Goal: Task Accomplishment & Management: Use online tool/utility

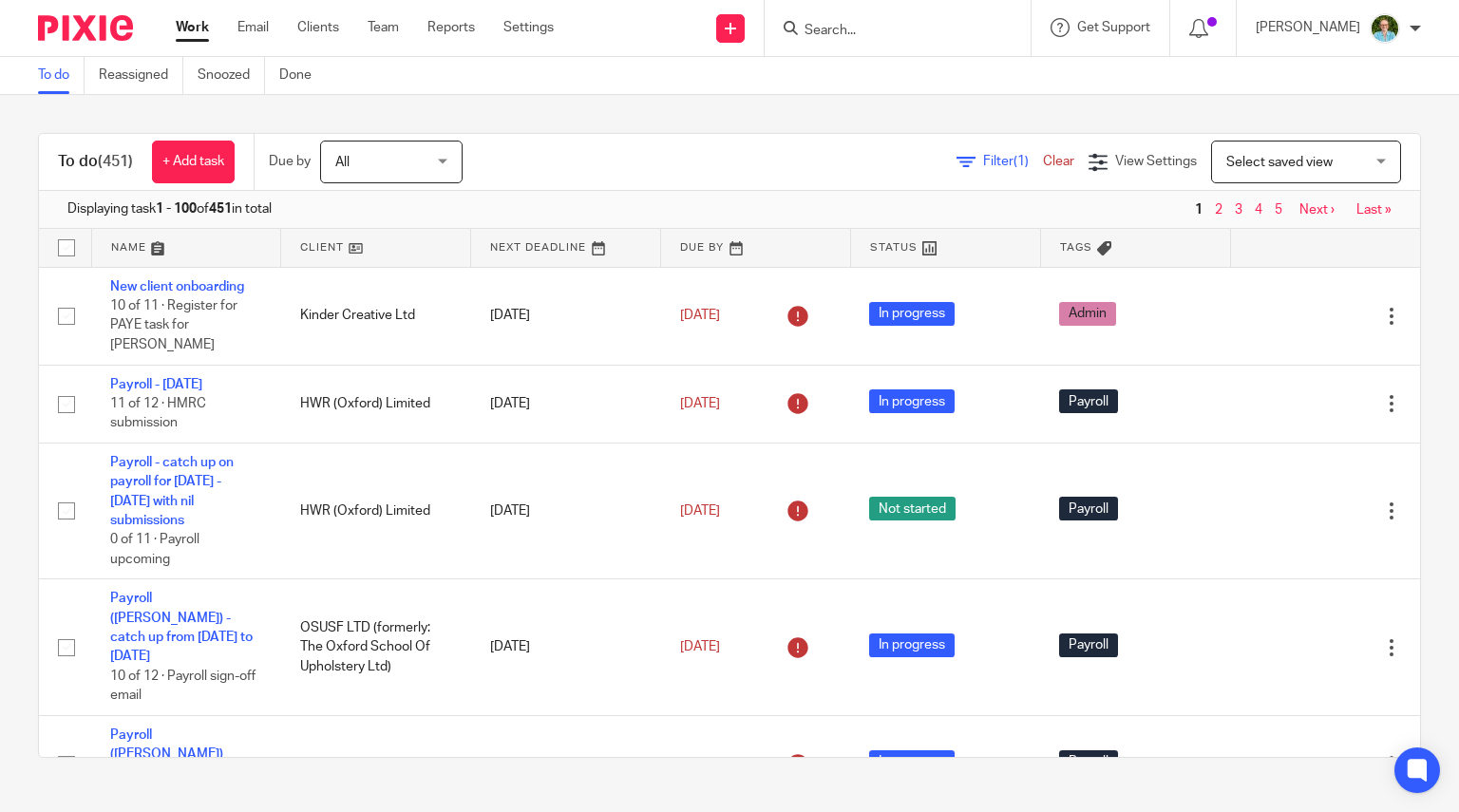
click at [882, 32] on input "Search" at bounding box center [889, 31] width 171 height 17
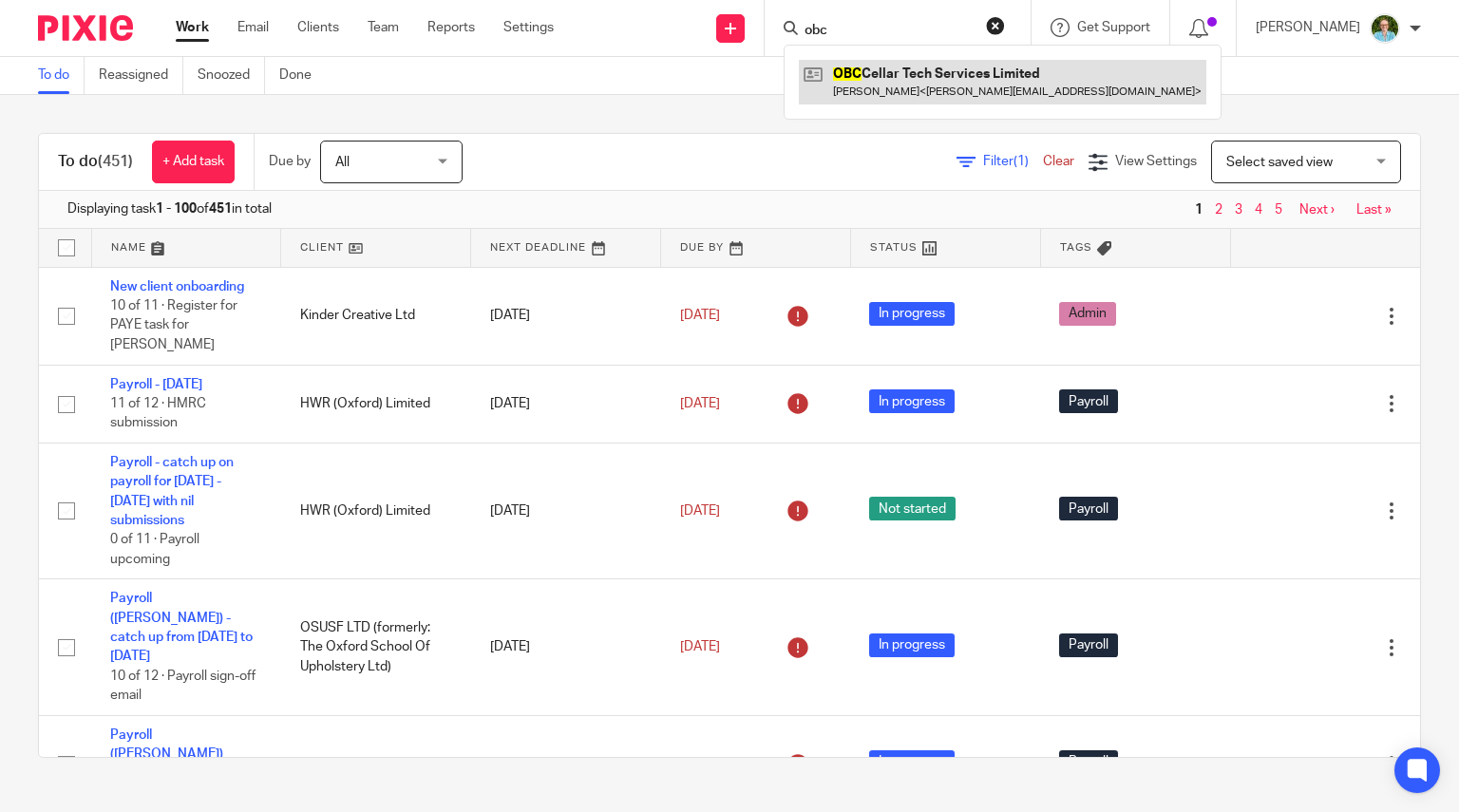
type input "obc"
click at [899, 66] on link at bounding box center [1003, 82] width 408 height 44
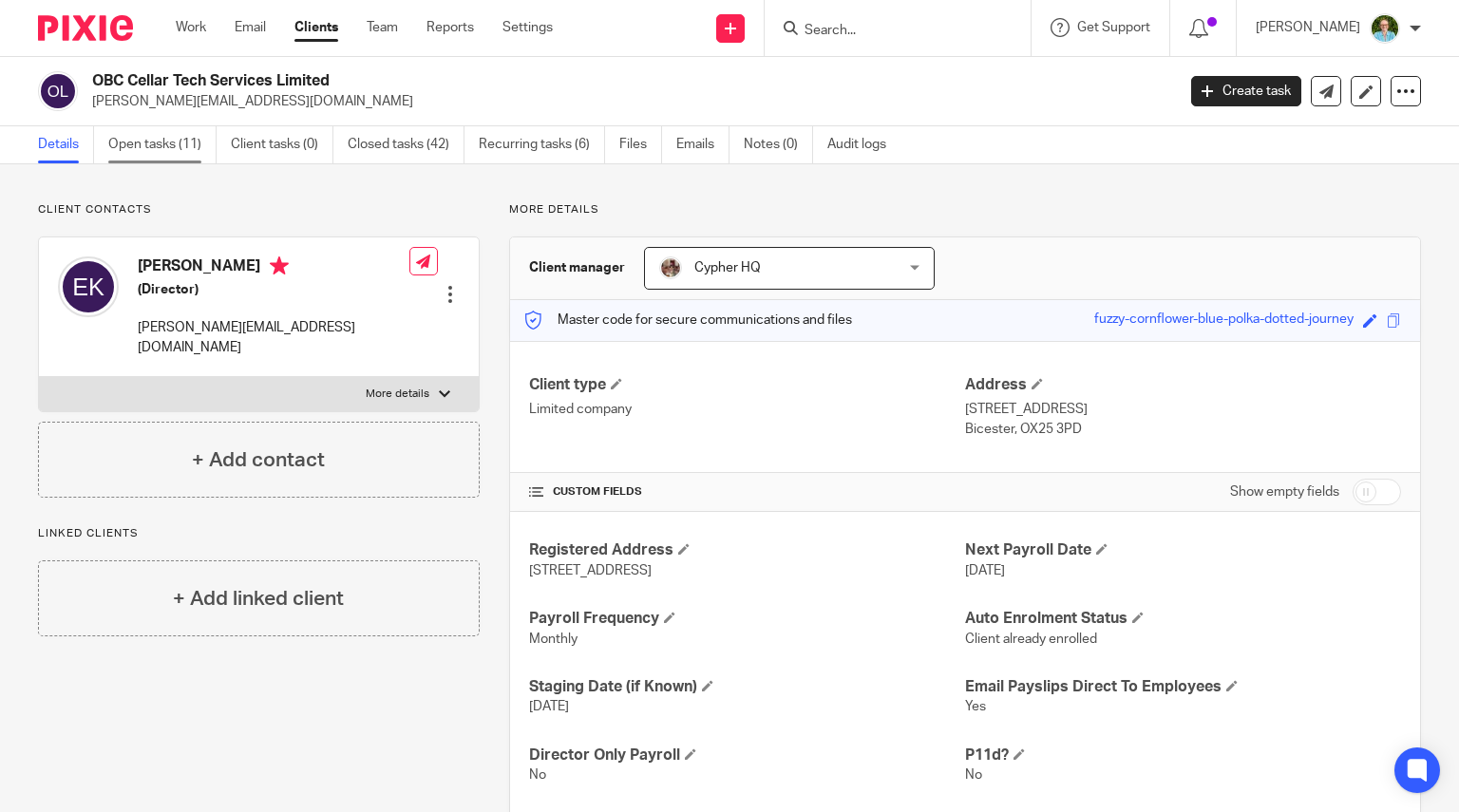
click at [157, 154] on link "Open tasks (11)" at bounding box center [163, 145] width 109 height 37
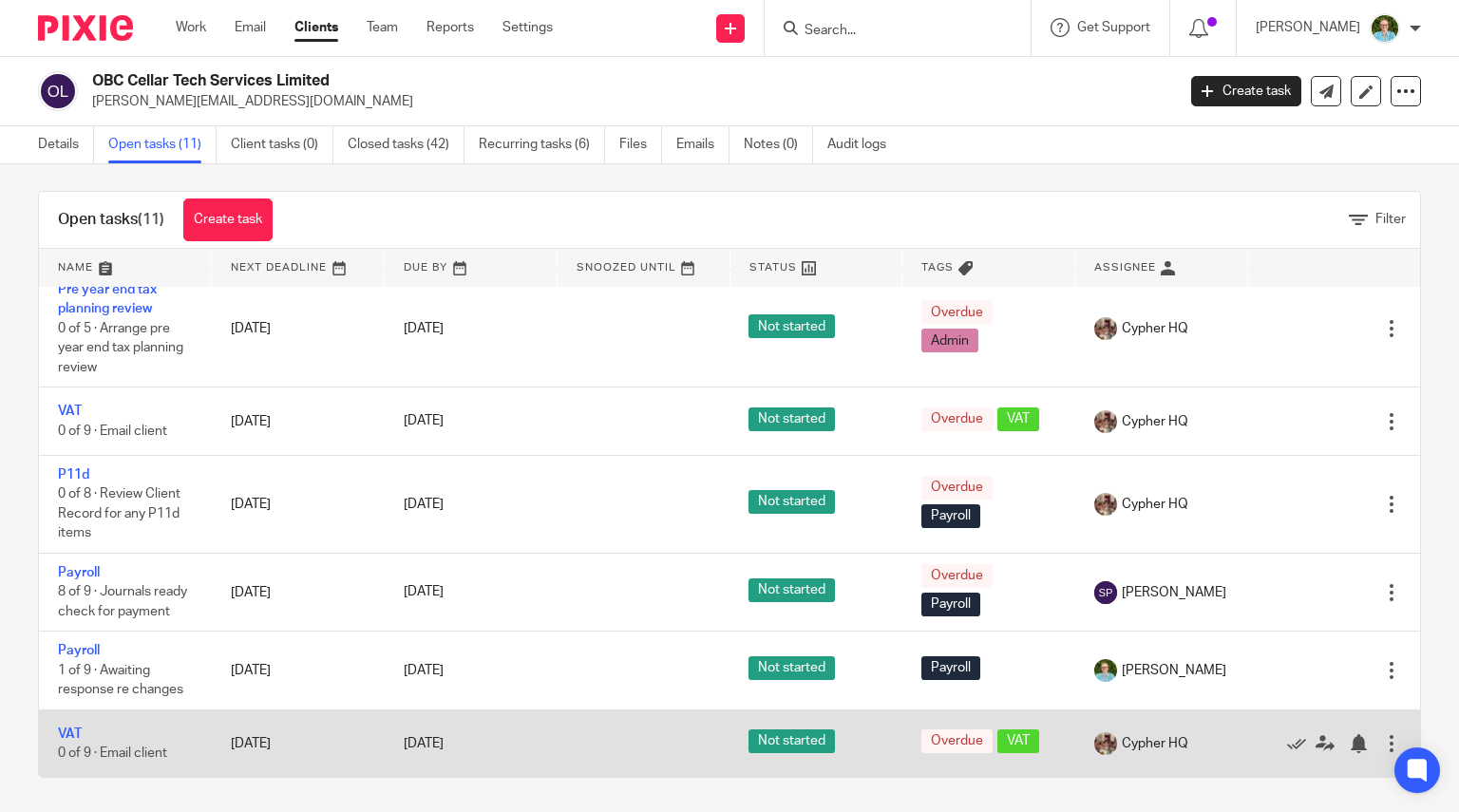
scroll to position [14, 0]
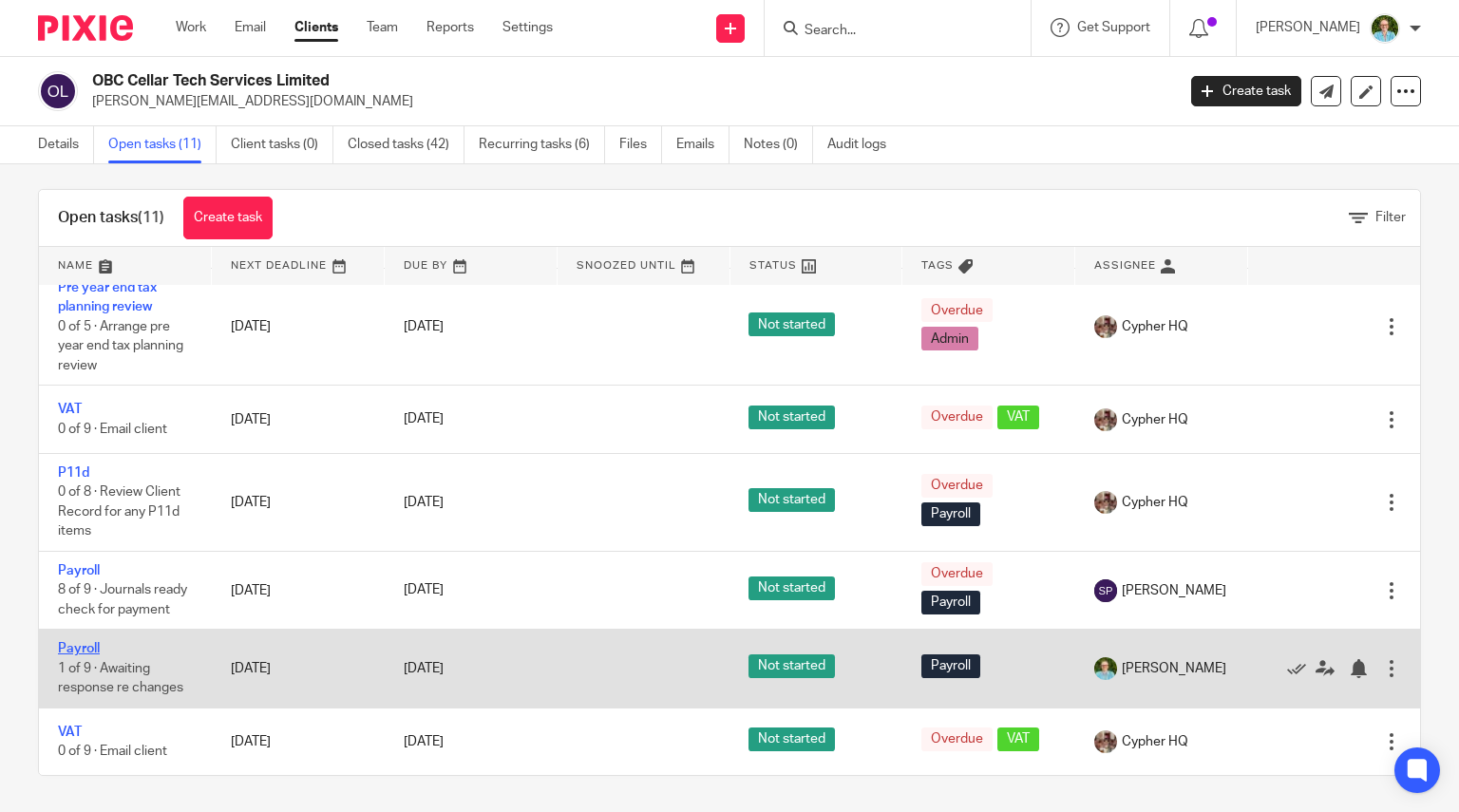
click at [95, 653] on link "Payroll" at bounding box center [79, 649] width 42 height 14
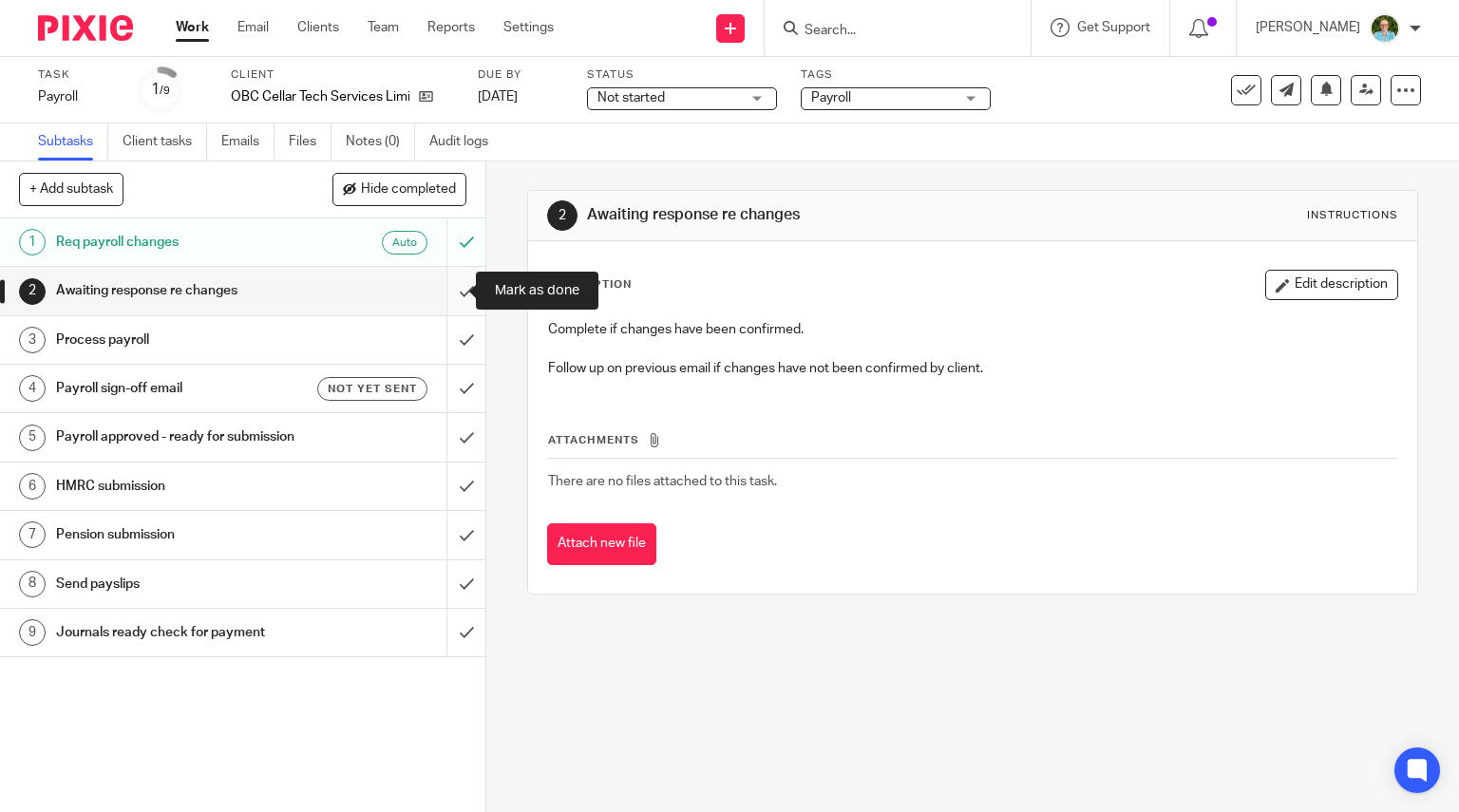
click at [451, 298] on input "submit" at bounding box center [243, 290] width 486 height 48
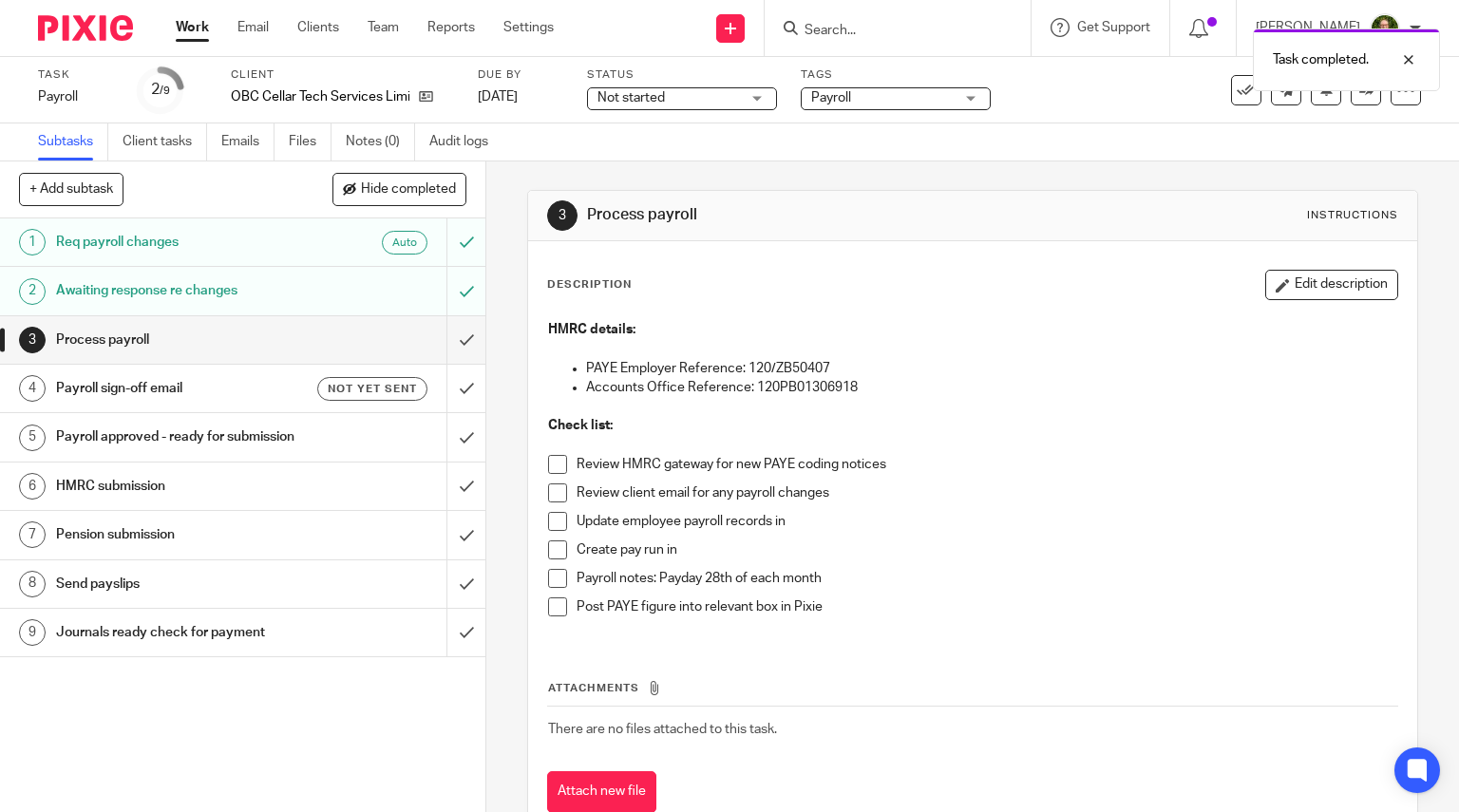
click at [548, 459] on span at bounding box center [558, 465] width 19 height 19
click at [549, 493] on span at bounding box center [558, 493] width 19 height 19
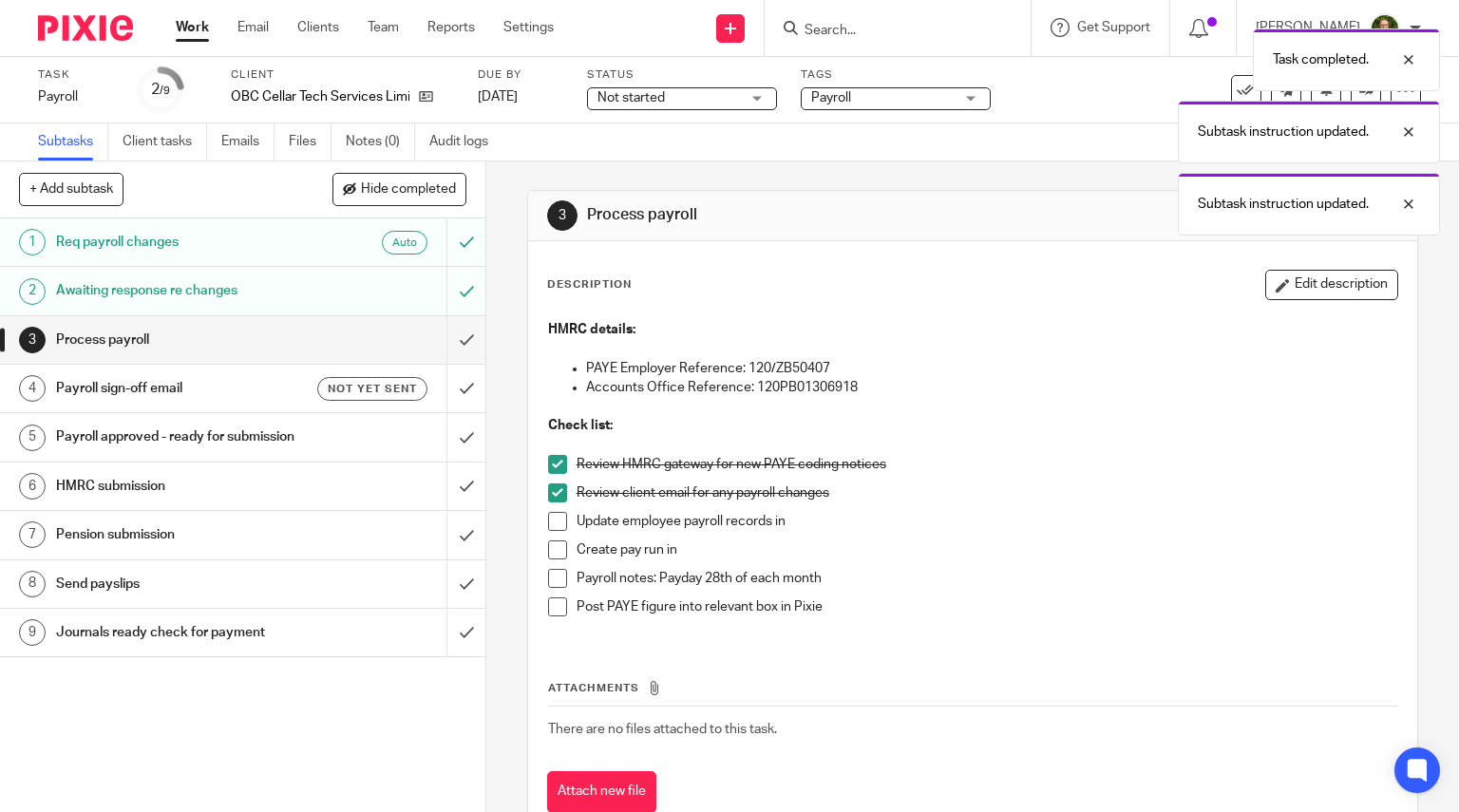
click at [549, 518] on span at bounding box center [558, 522] width 19 height 19
click at [553, 547] on span at bounding box center [558, 551] width 19 height 19
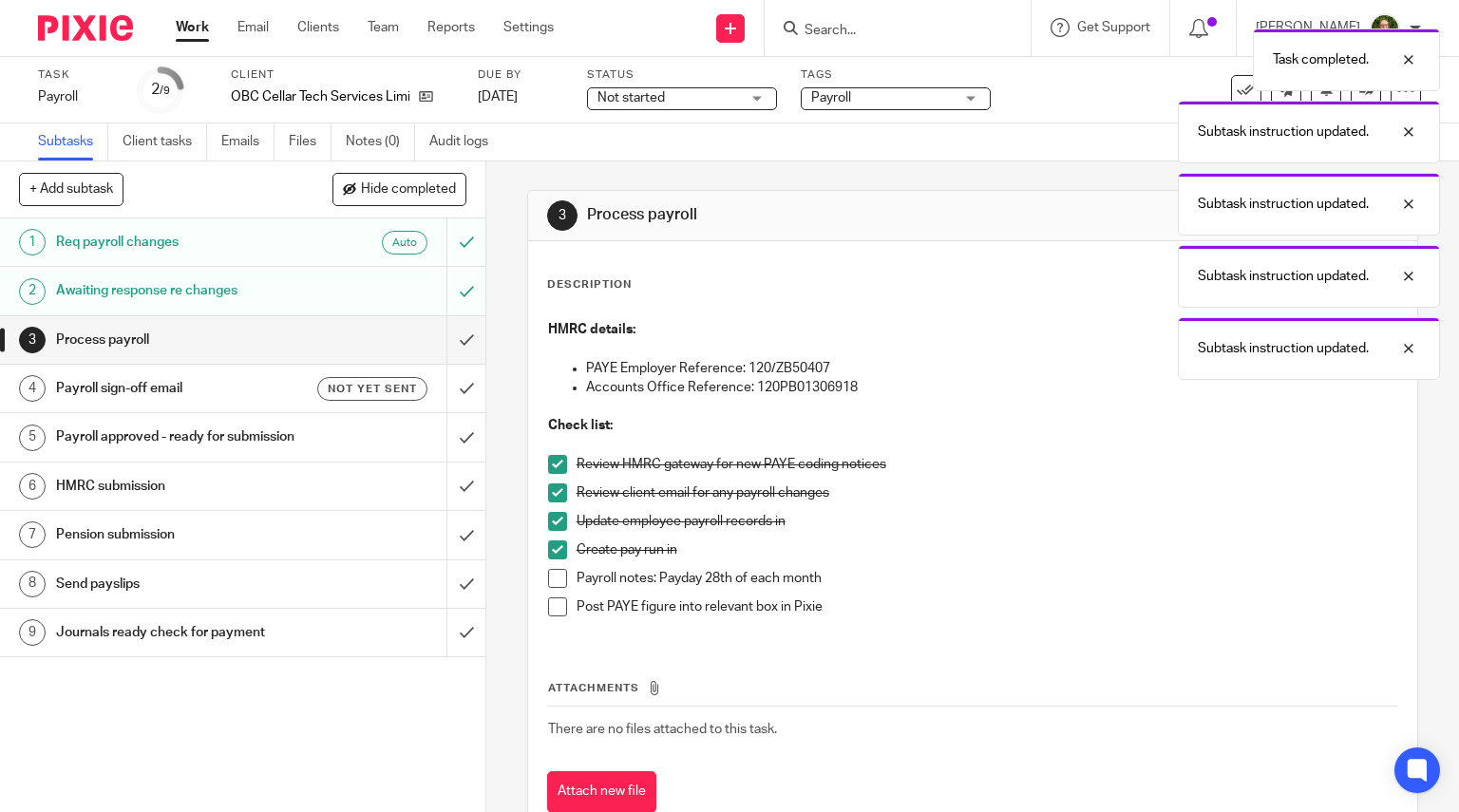
click at [555, 566] on li "Create pay run in" at bounding box center [972, 555] width 850 height 28
click at [555, 579] on span at bounding box center [558, 579] width 19 height 19
click at [448, 343] on input "submit" at bounding box center [243, 340] width 486 height 48
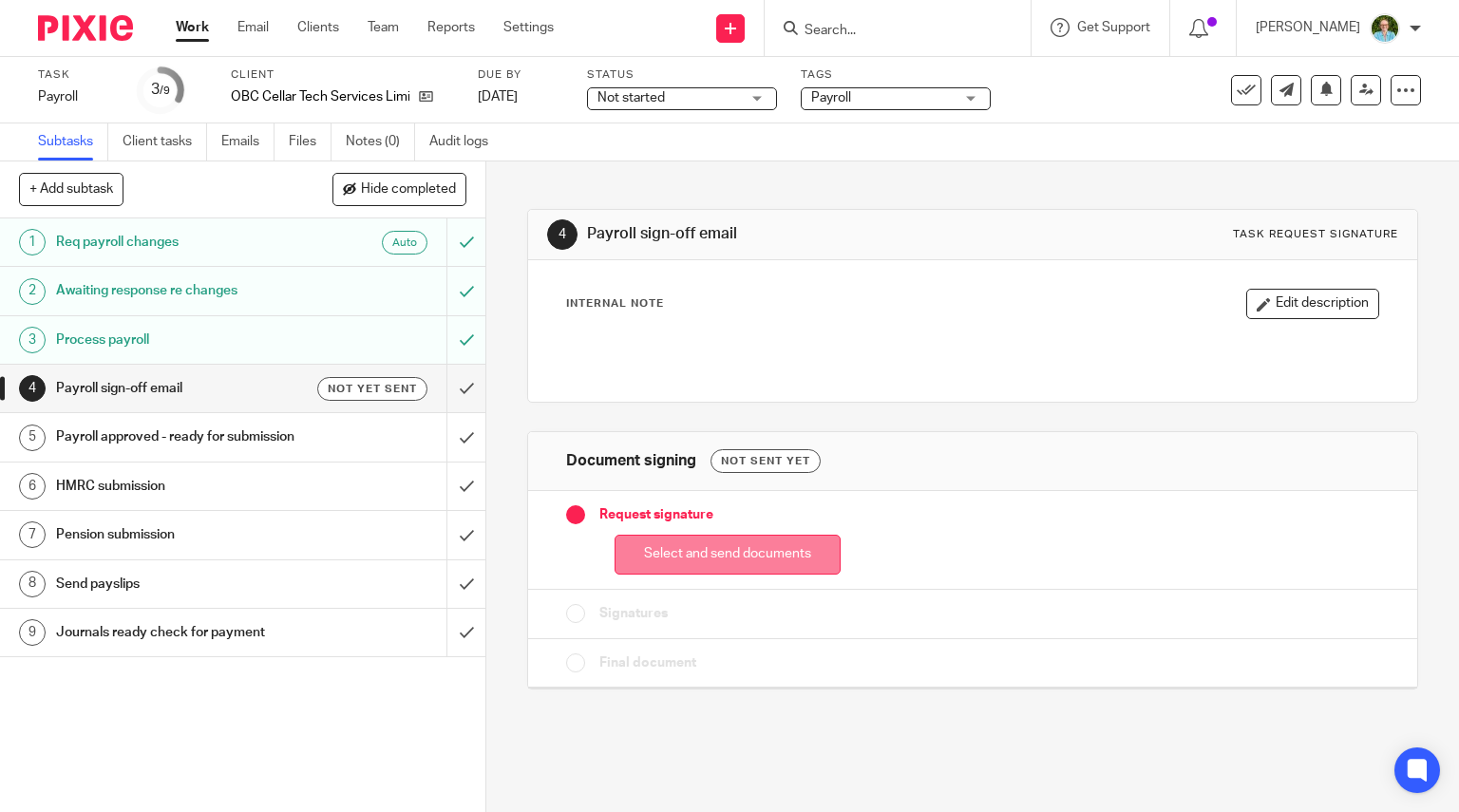
click at [660, 569] on button "Select and send documents" at bounding box center [728, 556] width 226 height 41
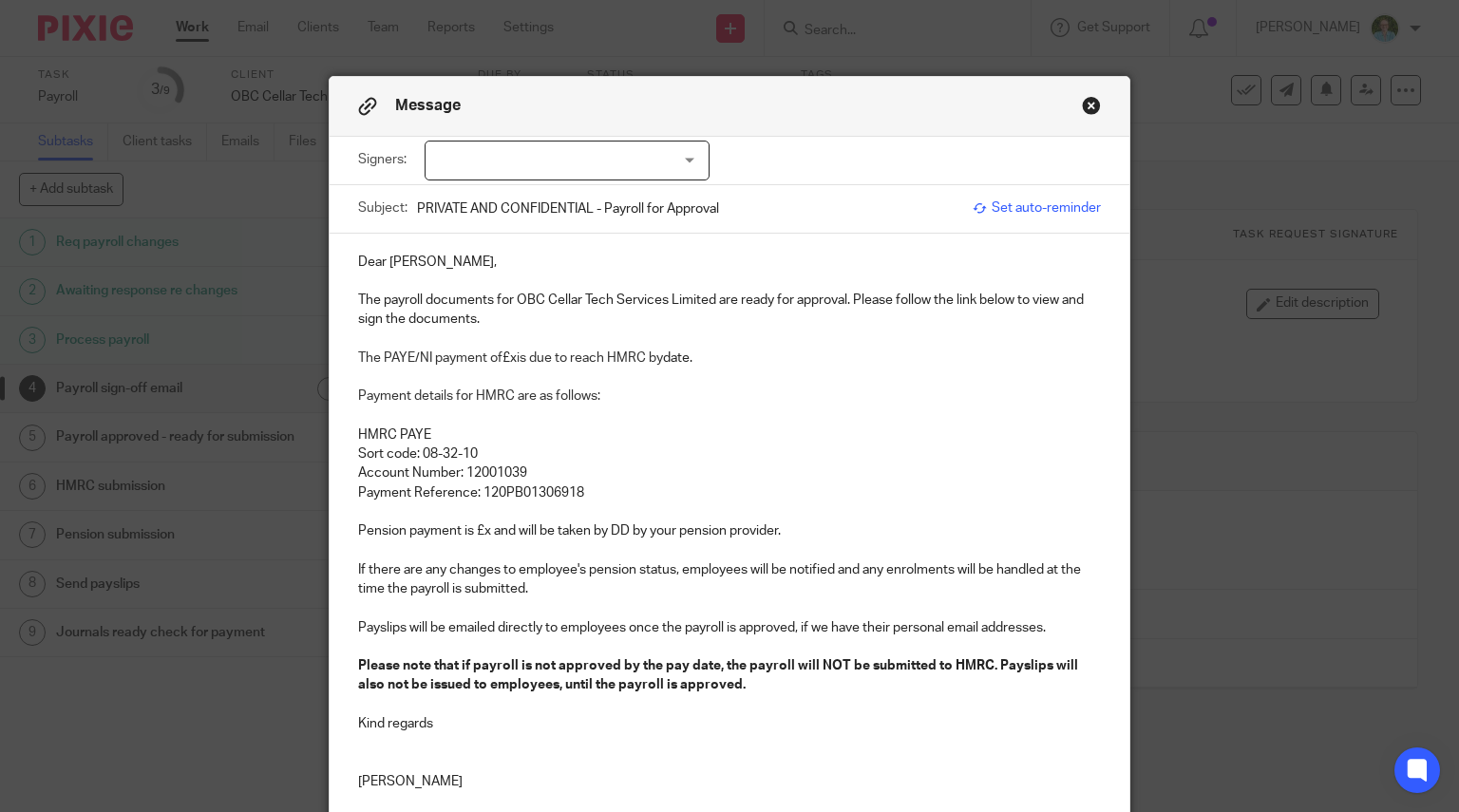
click at [593, 172] on div at bounding box center [566, 160] width 285 height 40
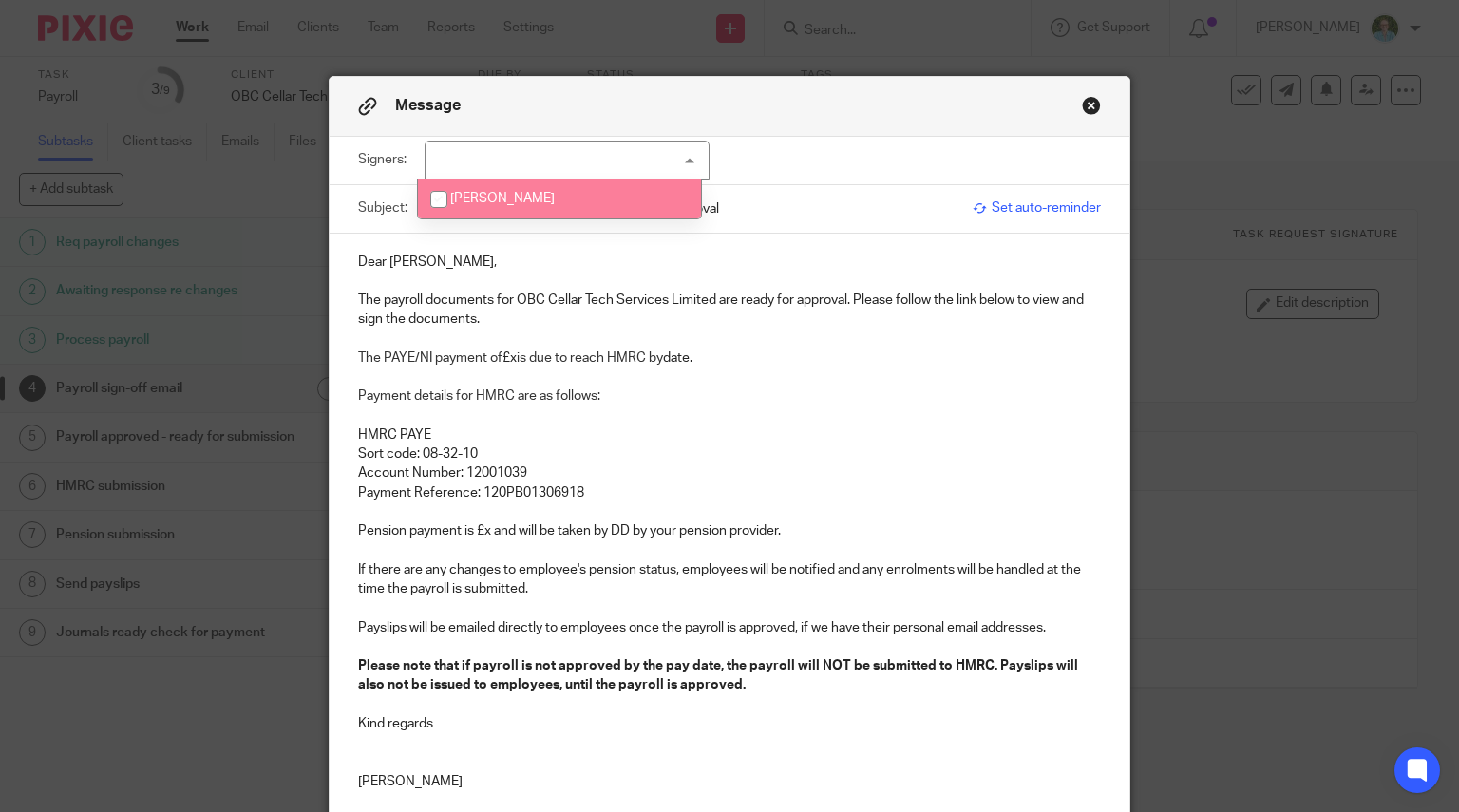
click at [571, 216] on li "Emma Kasprowicz-Jones" at bounding box center [559, 199] width 283 height 39
checkbox input "true"
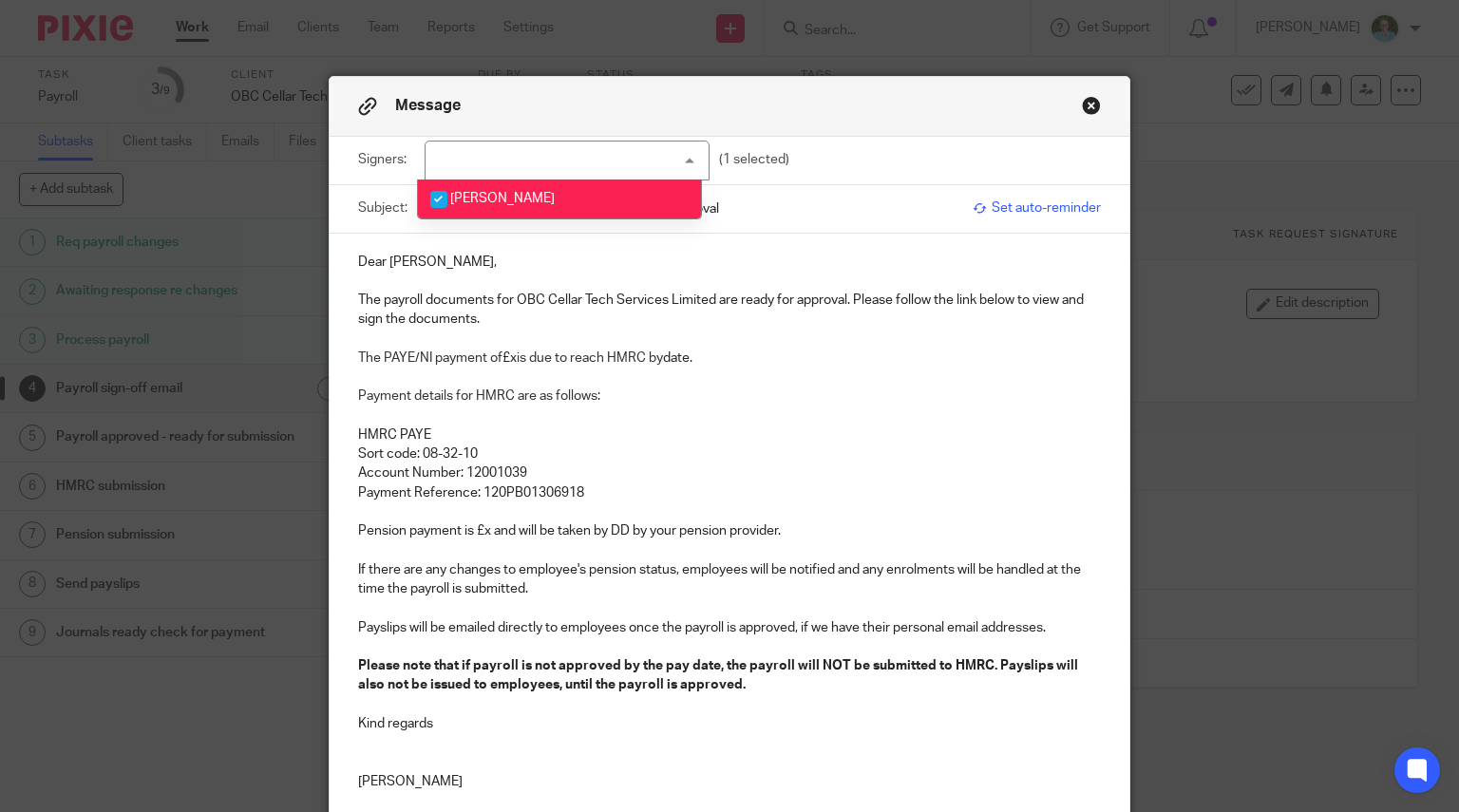
click at [444, 260] on p "Dear Emma," at bounding box center [730, 262] width 744 height 19
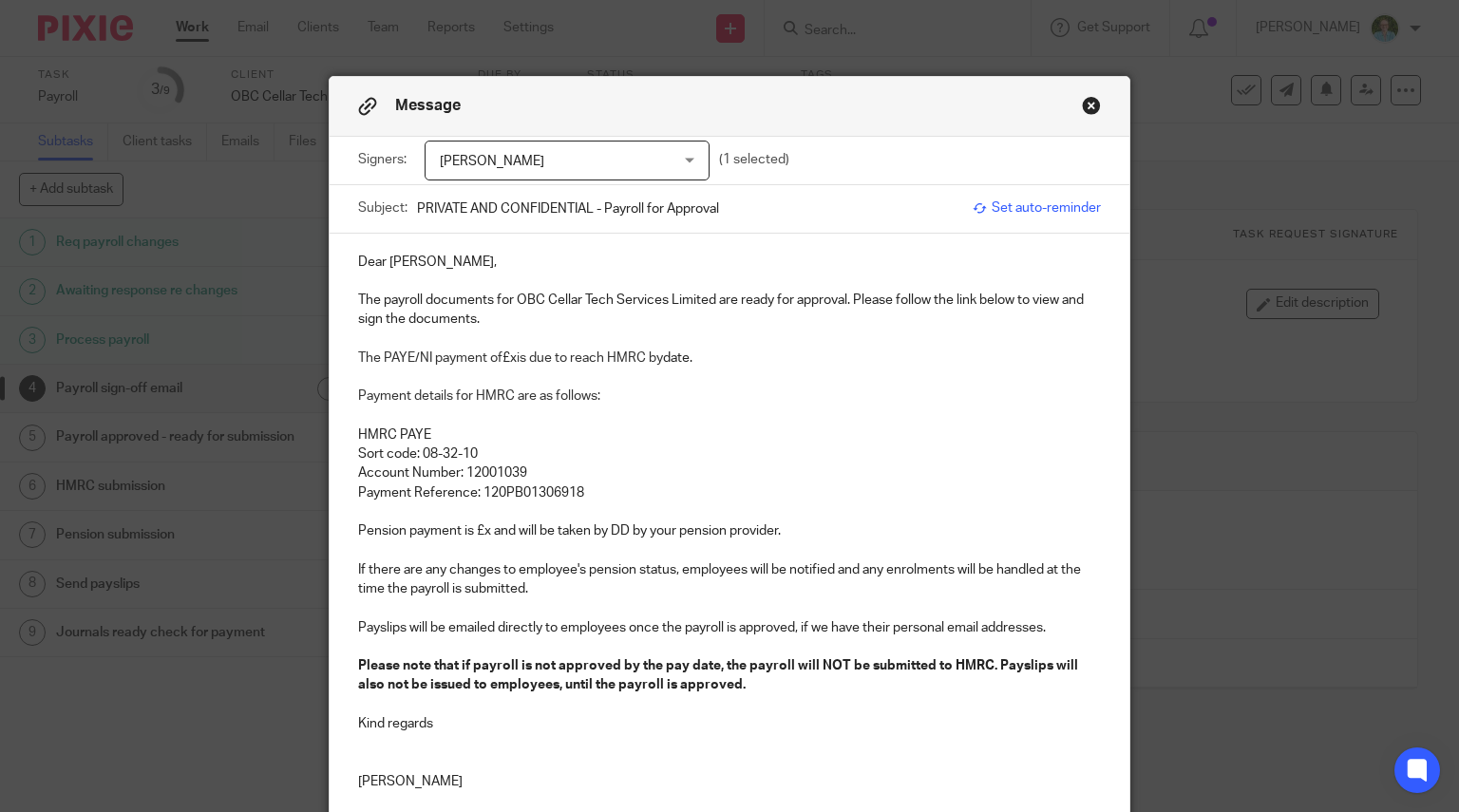
click at [378, 299] on p "The payroll documents for OBC Cellar Tech Services Limited are ready for approv…" at bounding box center [730, 310] width 744 height 39
click at [508, 360] on p "The PAYE/NI payment of £x is due to reach HMRC by date." at bounding box center [730, 358] width 744 height 19
drag, startPoint x: 782, startPoint y: 361, endPoint x: 721, endPoint y: 357, distance: 61.1
click at [721, 357] on p "The PAYE/NI payment of £11,011.67 is due to reach HMRC by date." at bounding box center [730, 358] width 744 height 19
click at [598, 496] on p "Payment Reference: 120PB01306918" at bounding box center [730, 493] width 744 height 19
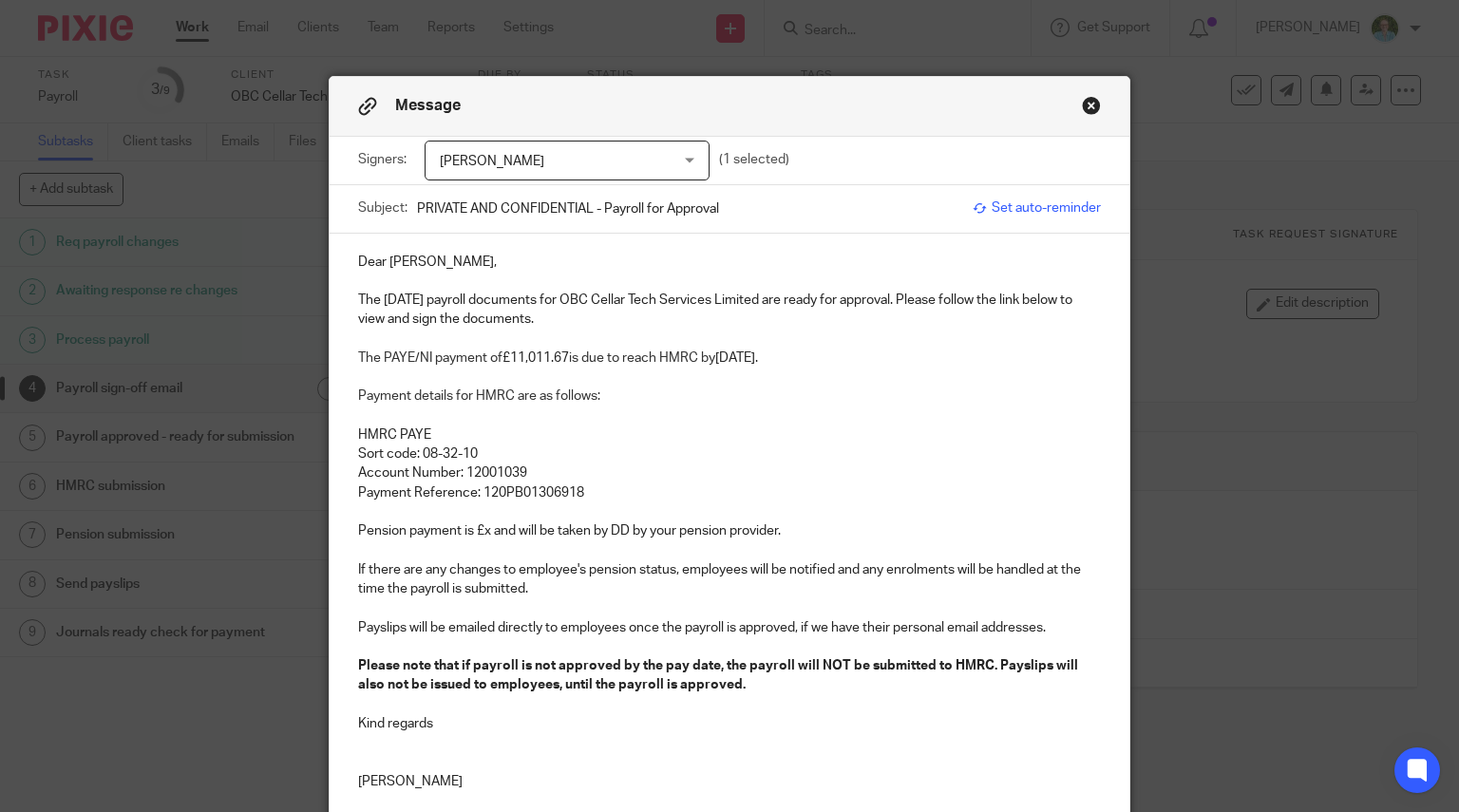
click at [601, 493] on p "Payment Reference: 120PB01306918" at bounding box center [730, 493] width 744 height 19
click at [566, 525] on p "Pension payment is £x and will be taken by DD by your pension provider." at bounding box center [730, 531] width 744 height 19
click at [486, 533] on p "Pension payment is £x and will be taken by DD by your pension provider." at bounding box center [730, 531] width 744 height 19
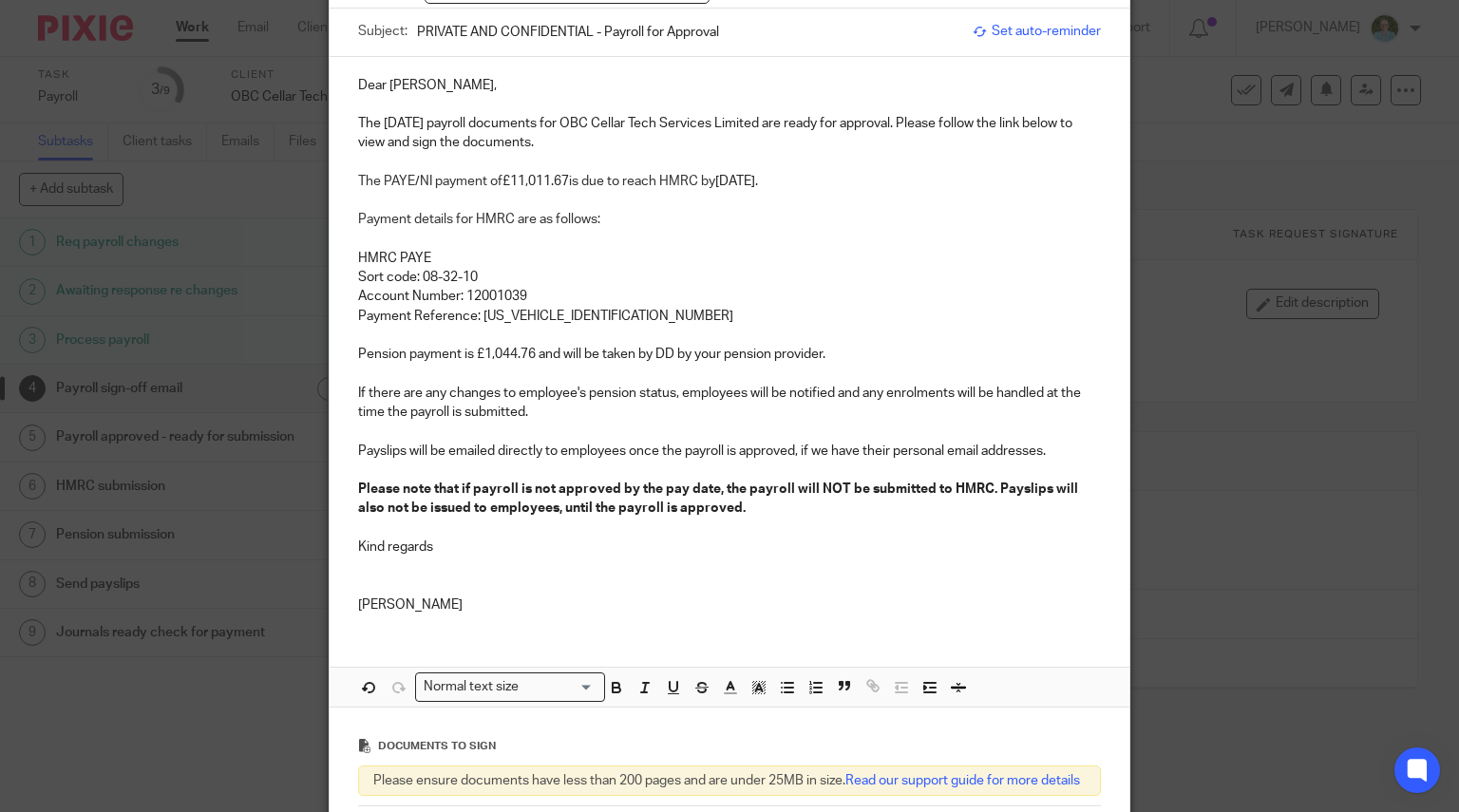
scroll to position [285, 0]
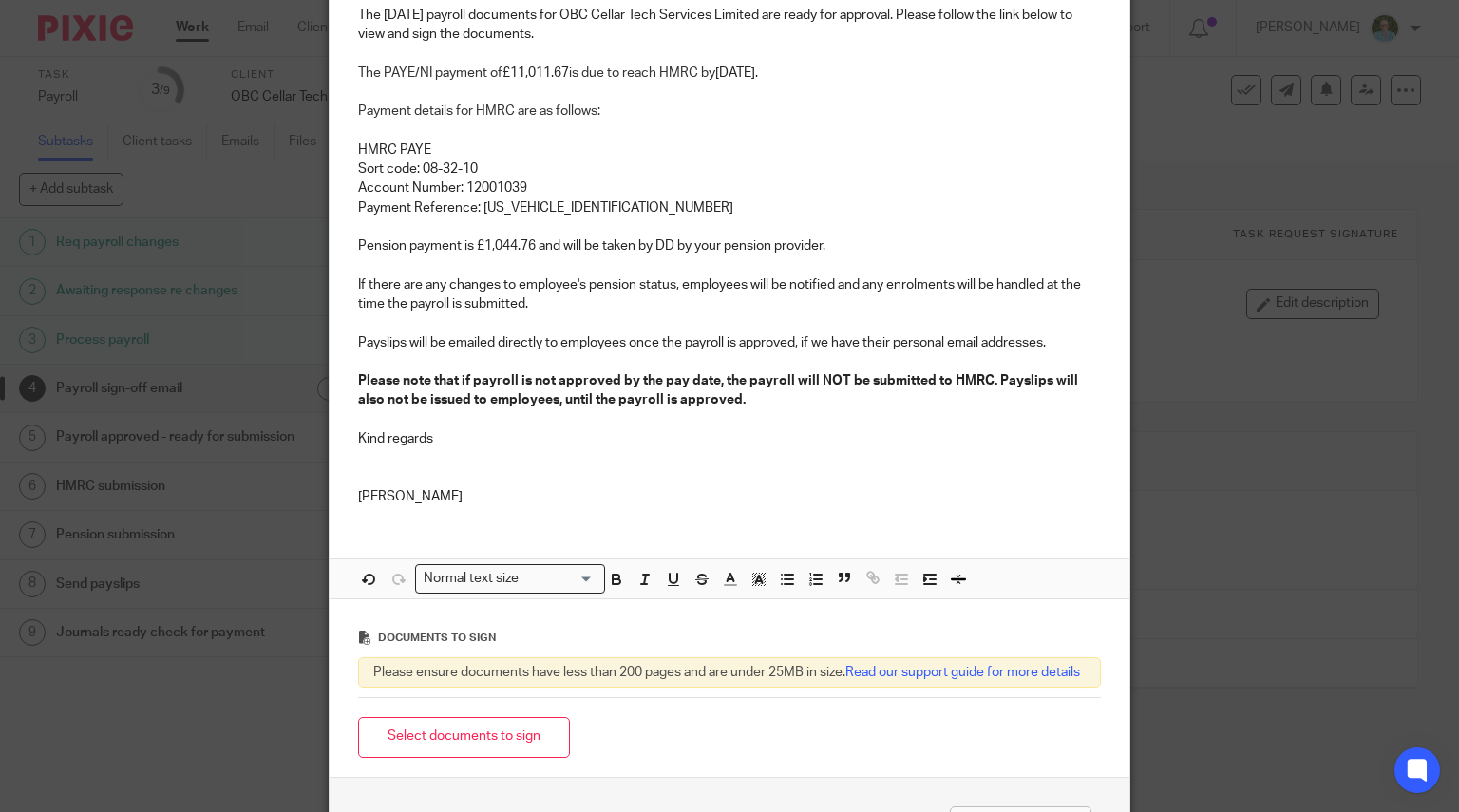
click at [505, 484] on p at bounding box center [730, 477] width 744 height 19
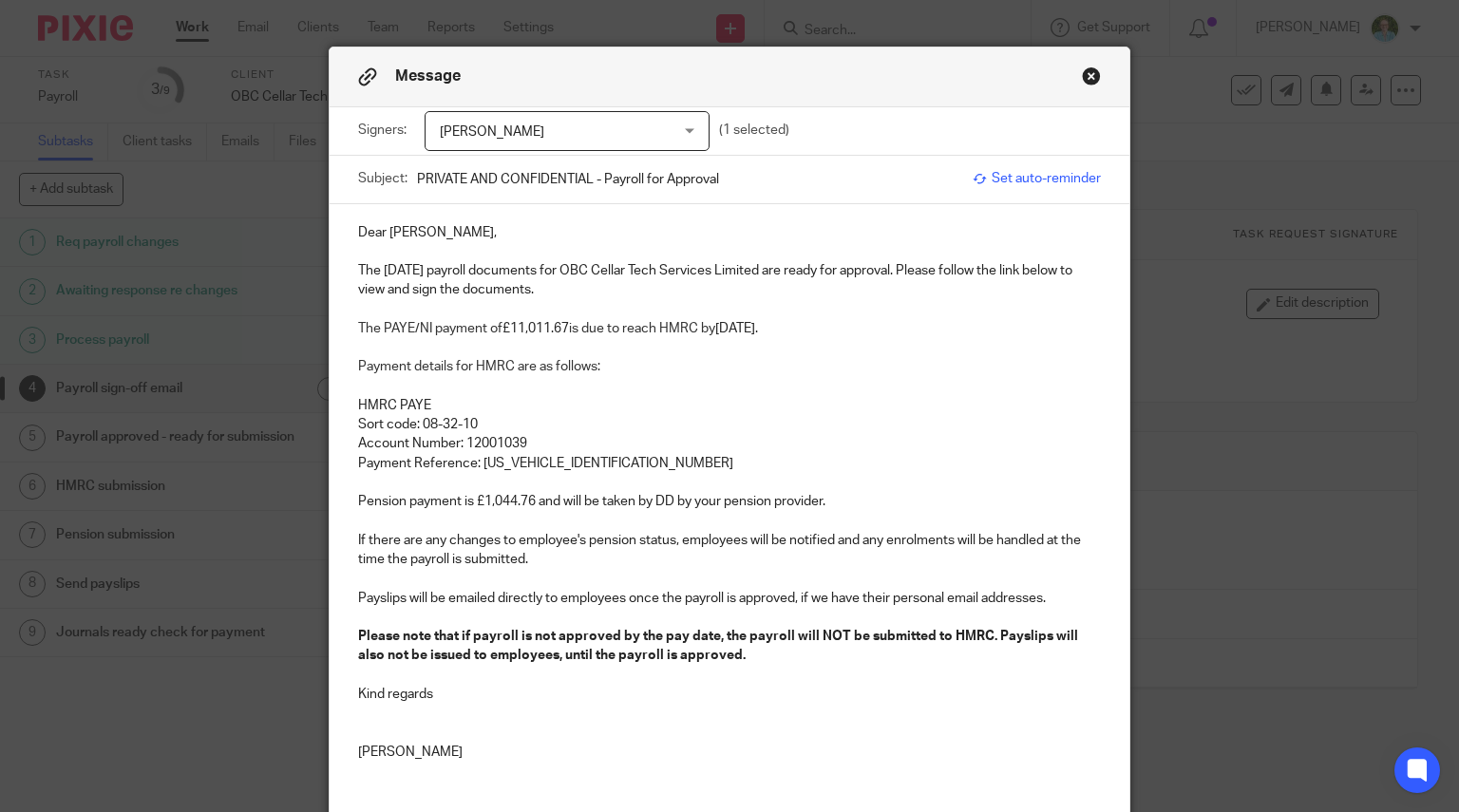
scroll to position [0, 0]
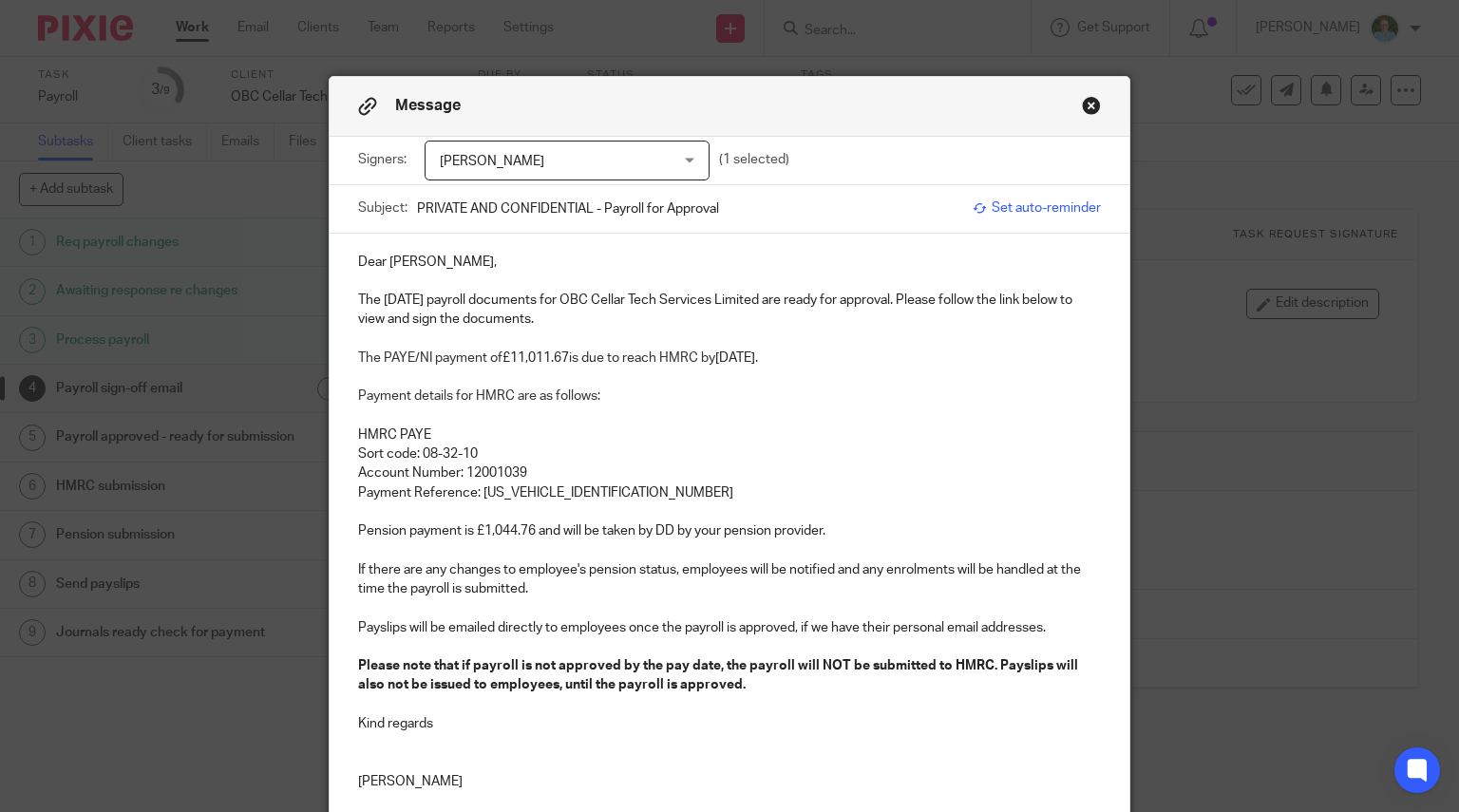
click at [720, 383] on p at bounding box center [730, 378] width 744 height 19
click at [614, 324] on p "The August 2025 payroll documents for OBC Cellar Tech Services Limited are read…" at bounding box center [730, 310] width 744 height 39
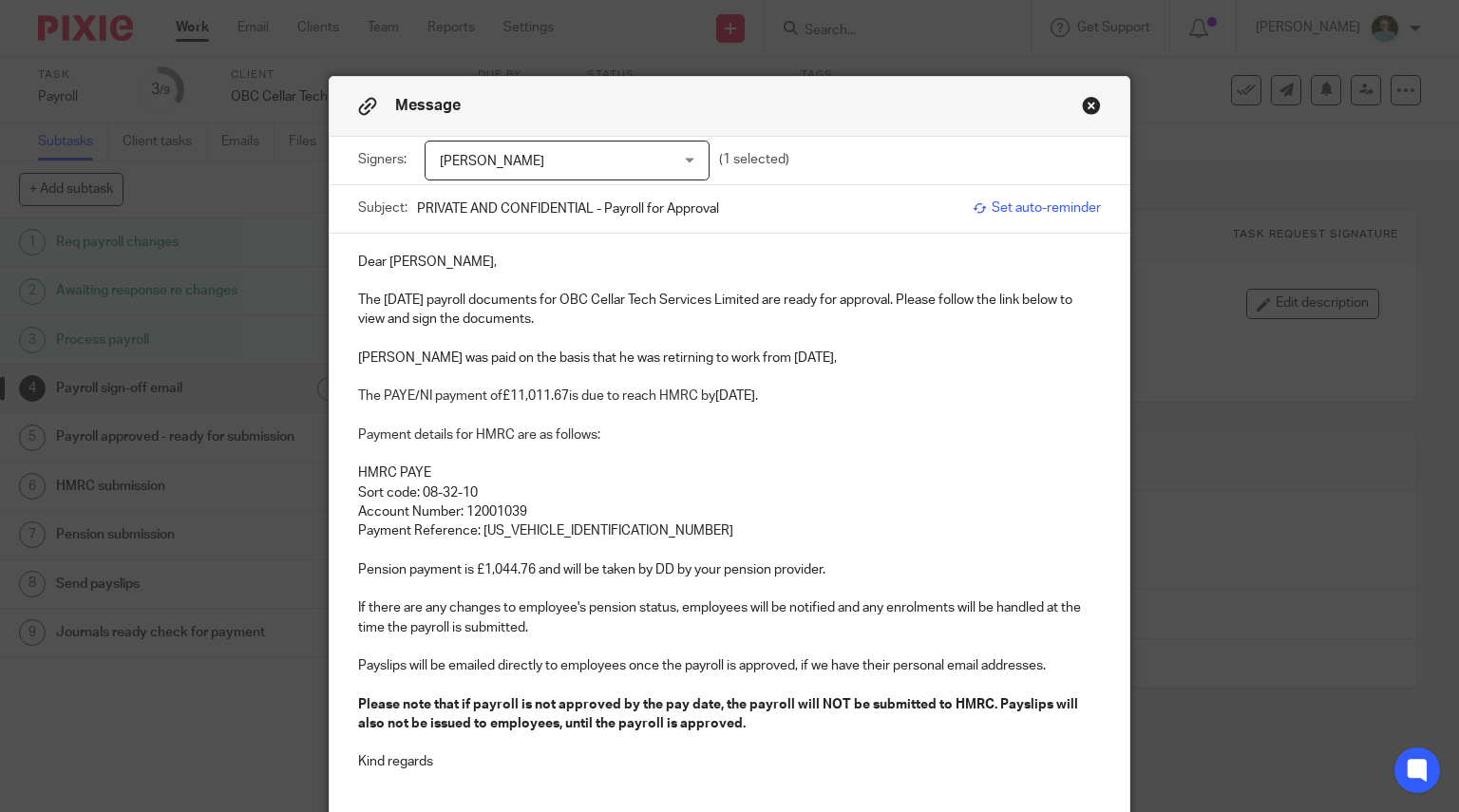
click at [358, 358] on p "Matt Fuller was paid on the basis that he was retirning to work from 28th July," at bounding box center [730, 358] width 744 height 19
click at [445, 355] on p "Please note, in July payroll Matt Fuller was paid on the basis that he was reti…" at bounding box center [730, 358] width 744 height 19
click at [1028, 354] on p "Please note, in the July payroll Matt Fuller was paid on the basis that he was …" at bounding box center [730, 358] width 744 height 19
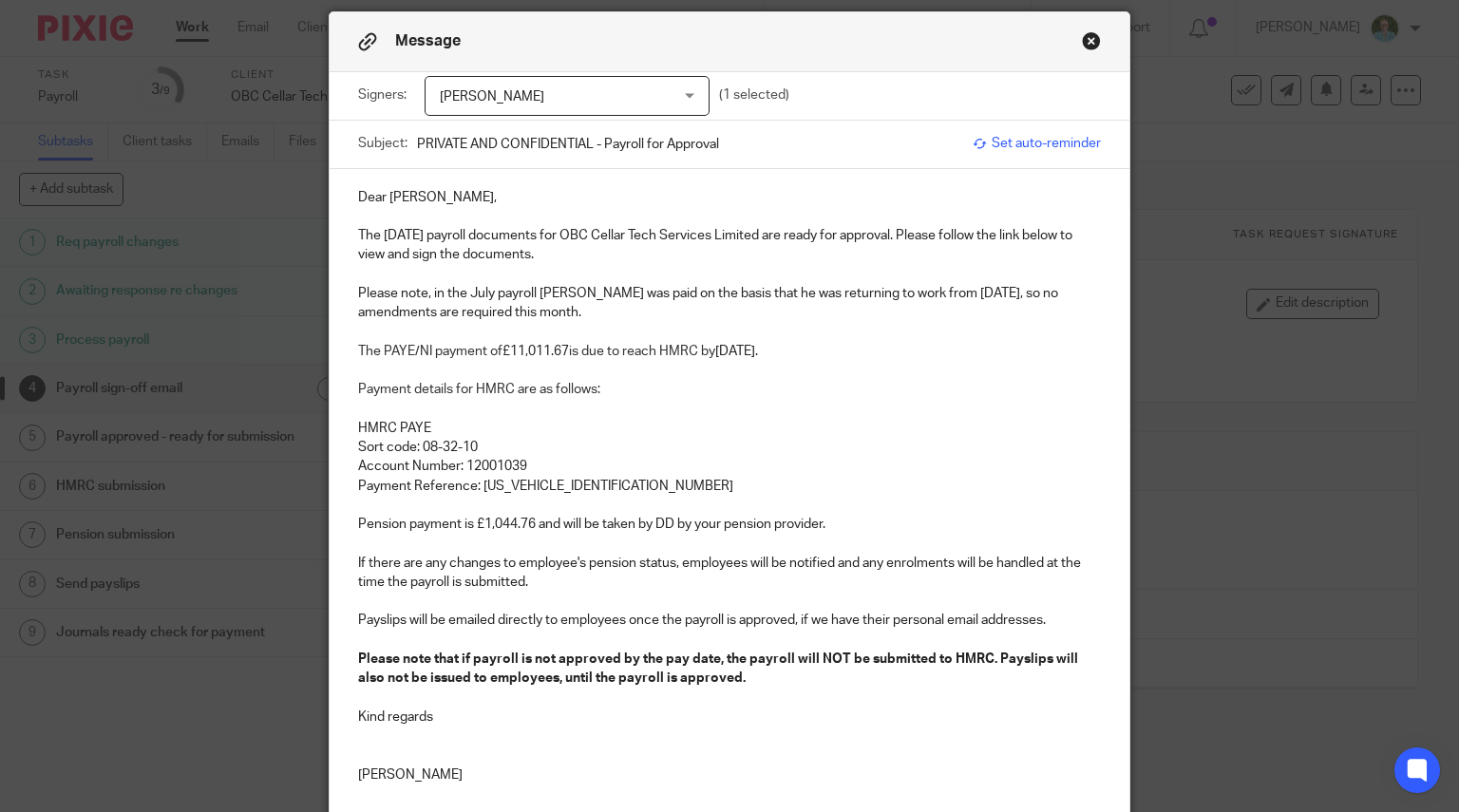
scroll to position [95, 0]
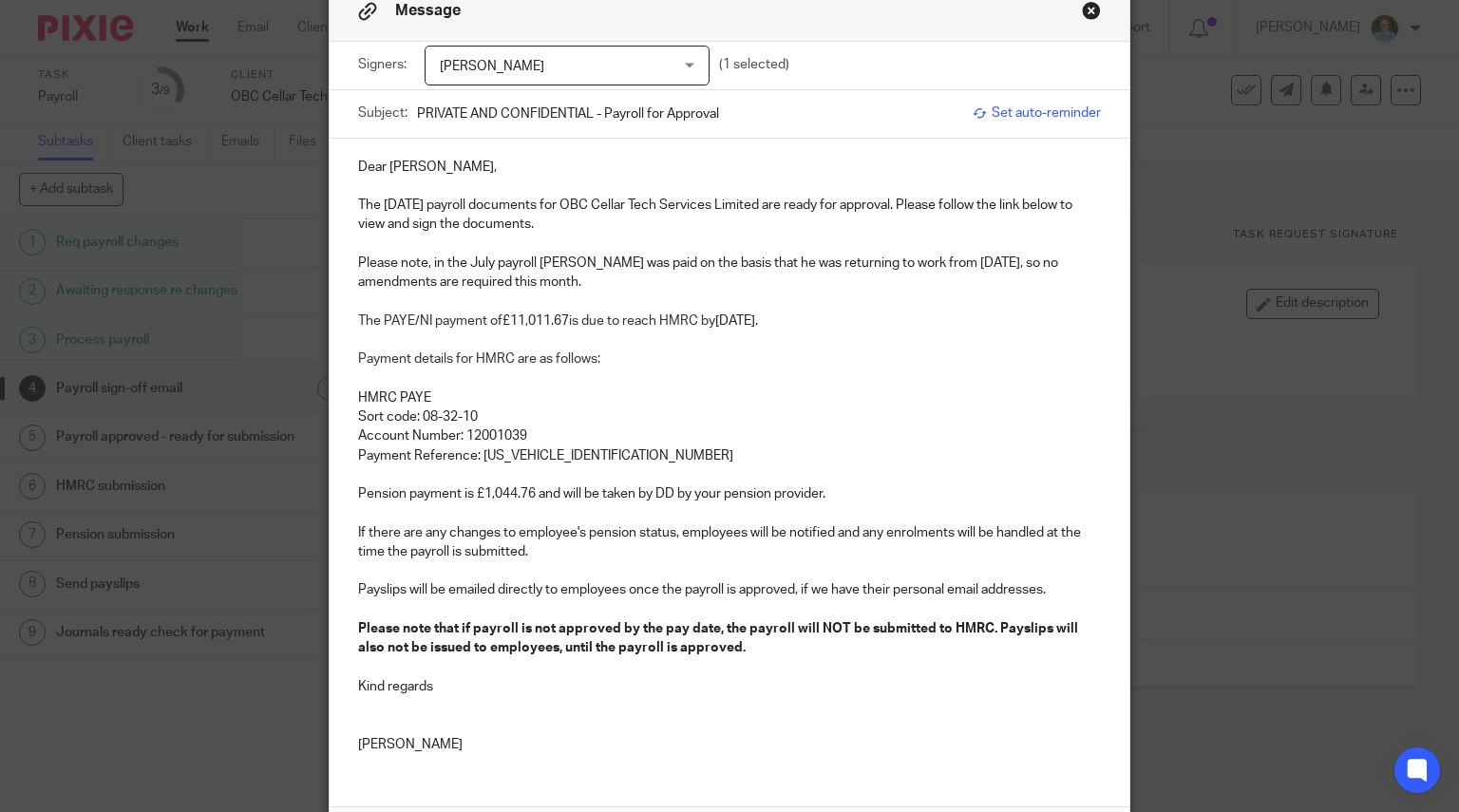
click at [997, 265] on p "Please note, in the July payroll Matt Fuller was paid on the basis that he was …" at bounding box center [730, 273] width 744 height 39
click at [403, 284] on p "Please note, in the July payroll Matt Fuller was paid on the basis that he was …" at bounding box center [730, 273] width 744 height 39
drag, startPoint x: 381, startPoint y: 277, endPoint x: 1024, endPoint y: 265, distance: 643.1
click at [1024, 265] on p "Please note, in the July payroll Matt Fuller was paid on the basis that he was …" at bounding box center [730, 273] width 744 height 39
click at [852, 299] on p at bounding box center [730, 301] width 744 height 19
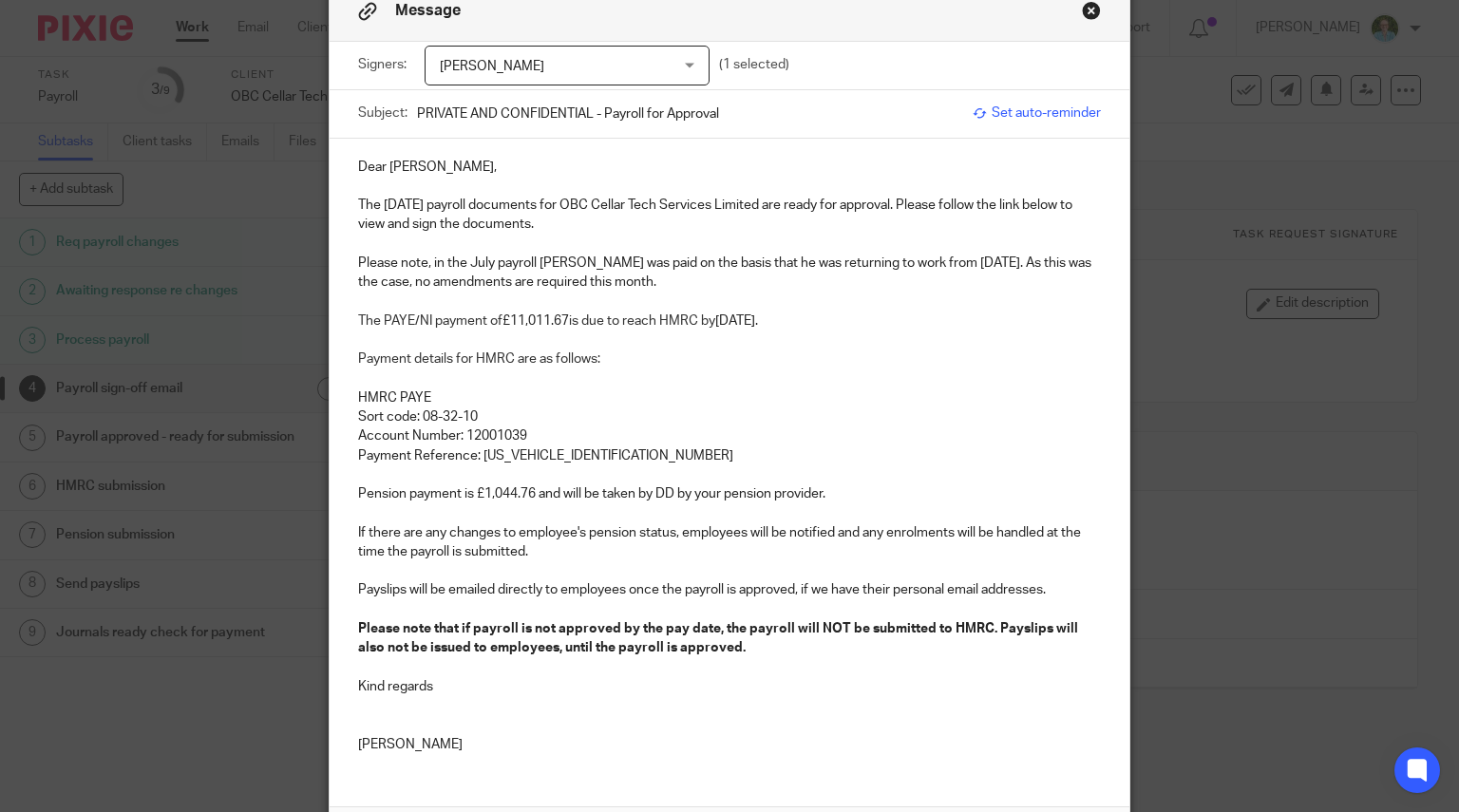
click at [666, 281] on p "Please note, in the July payroll Matt Fuller was paid on the basis that he was …" at bounding box center [730, 273] width 744 height 39
click at [553, 353] on span "Payment details for HMRC are as follows:" at bounding box center [479, 359] width 242 height 14
click at [857, 271] on p "Please note, in the July payroll Matt Fuller was paid on the basis that he was …" at bounding box center [730, 273] width 744 height 39
click at [953, 245] on p at bounding box center [730, 245] width 744 height 19
click at [902, 265] on p "Please note, in the July payroll Matt Fuller was paid on the basis that he was …" at bounding box center [730, 273] width 744 height 39
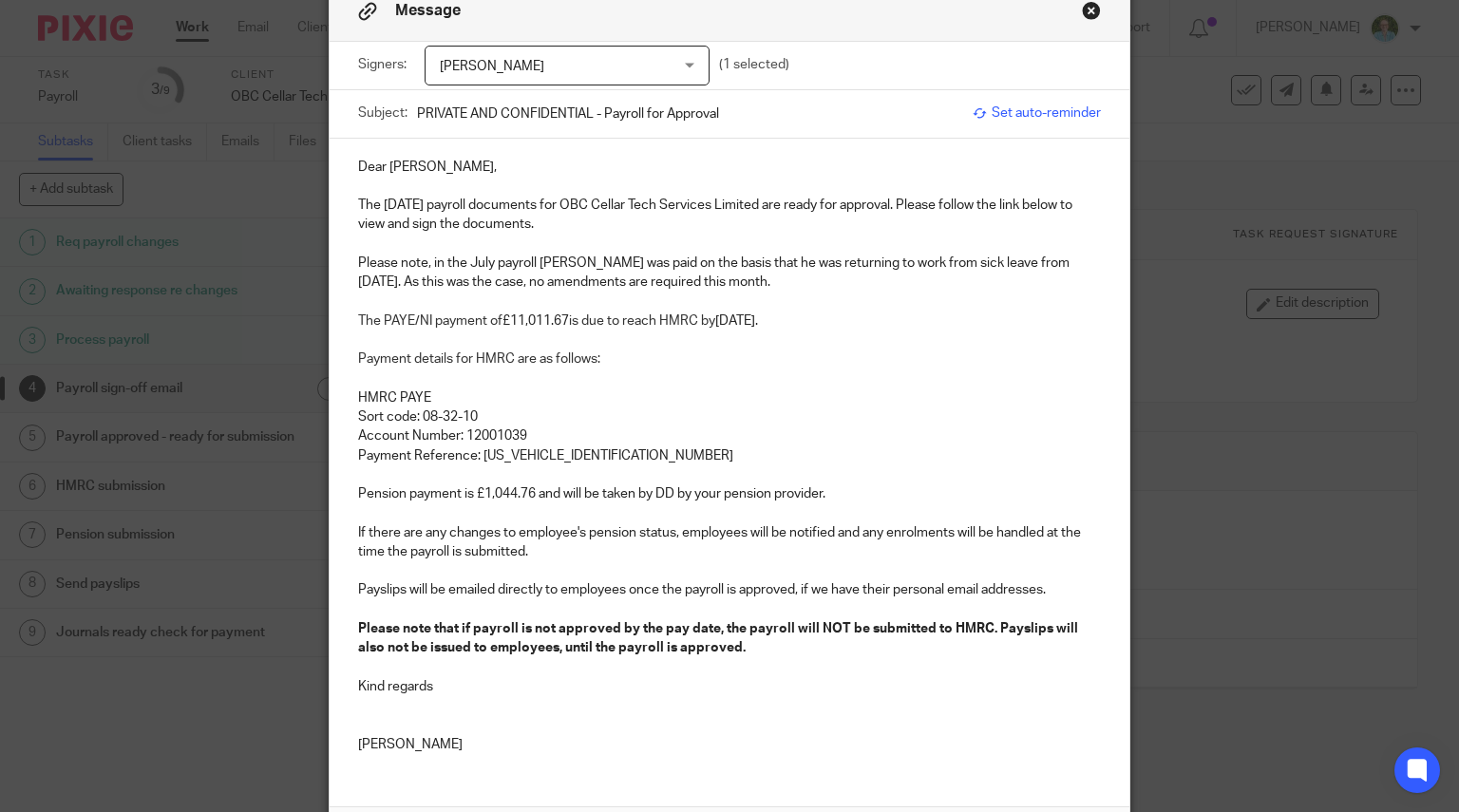
click at [902, 261] on p "Please note, in the July payroll Matt Fuller was paid on the basis that he was …" at bounding box center [730, 273] width 744 height 39
click at [893, 312] on p "The PAYE/NI payment of £11,011.67 is due to reach HMRC by 22nd September 2025." at bounding box center [730, 321] width 744 height 19
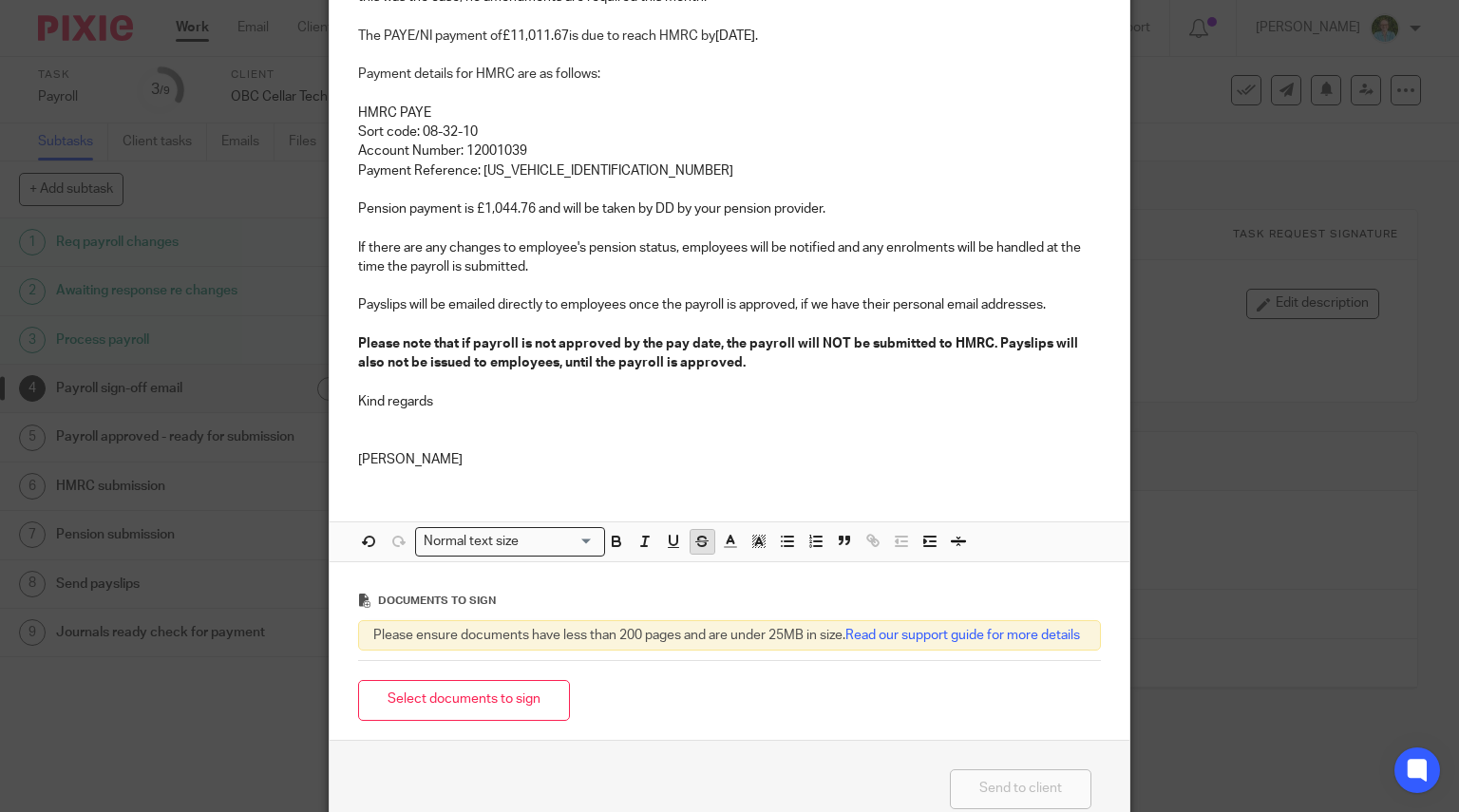
scroll to position [475, 0]
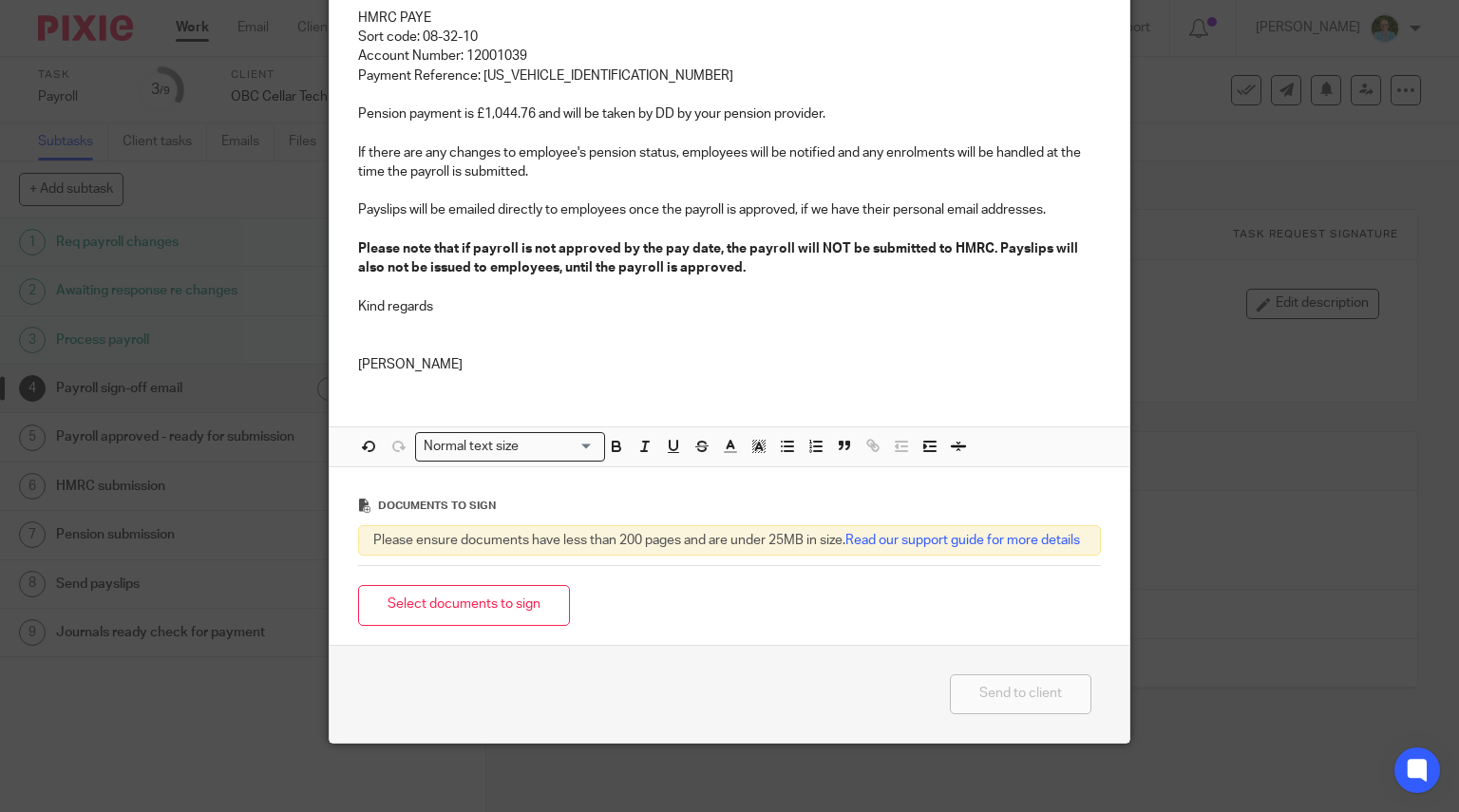
click at [401, 635] on div "Select documents to sign" at bounding box center [730, 606] width 744 height 60
click at [451, 626] on button "Select documents to sign" at bounding box center [464, 606] width 212 height 41
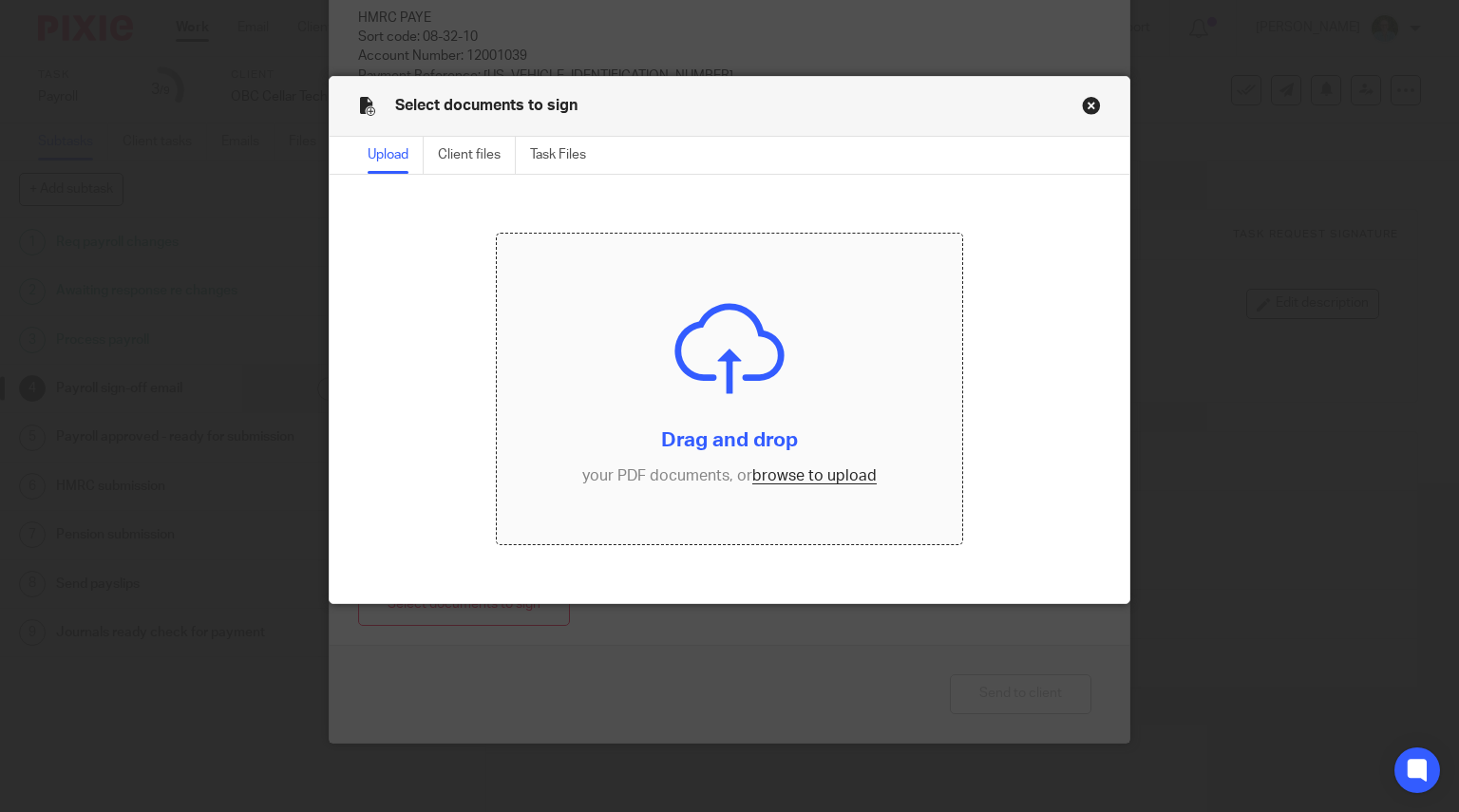
click at [671, 317] on input "file" at bounding box center [730, 389] width 465 height 311
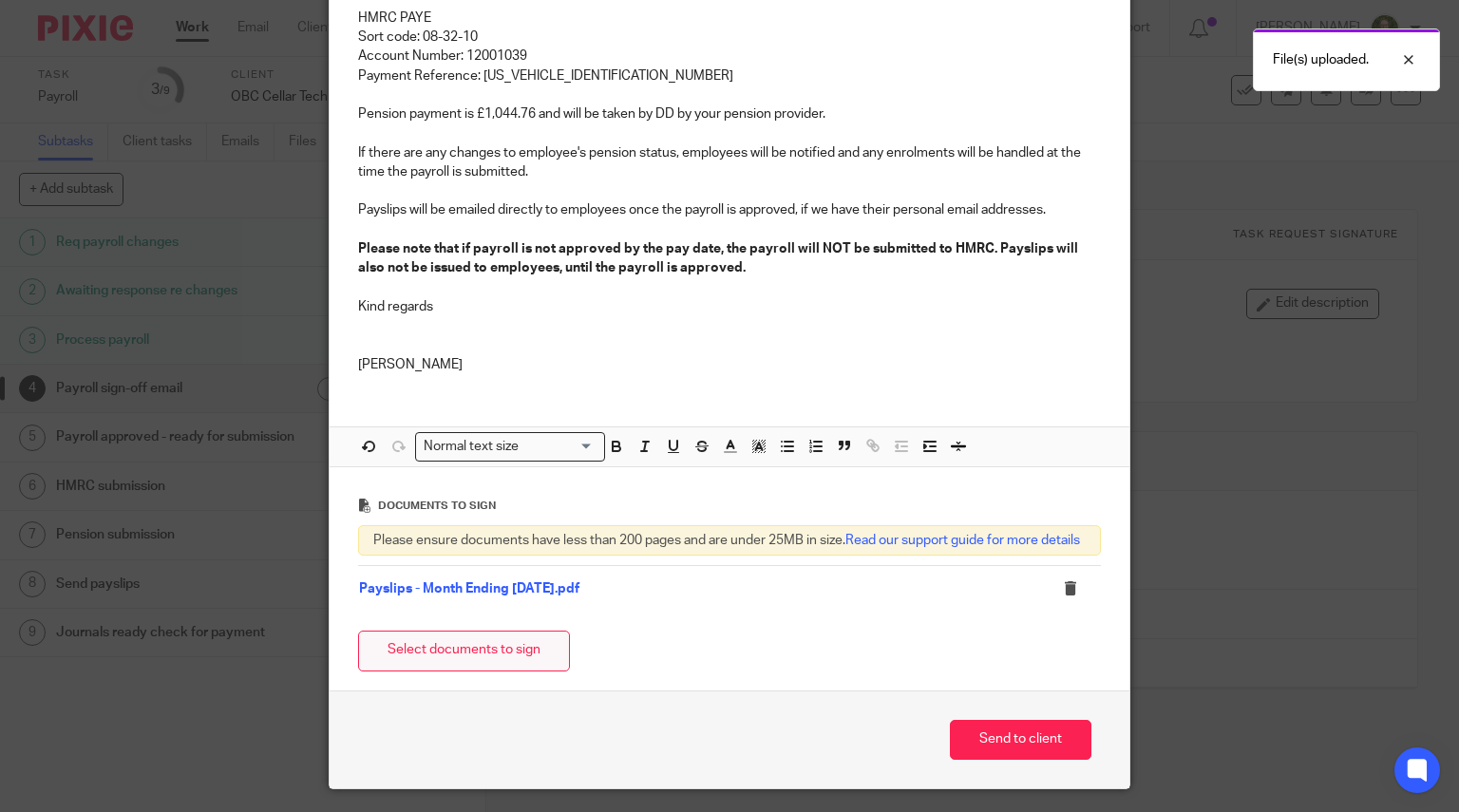
click at [427, 672] on button "Select documents to sign" at bounding box center [464, 651] width 212 height 41
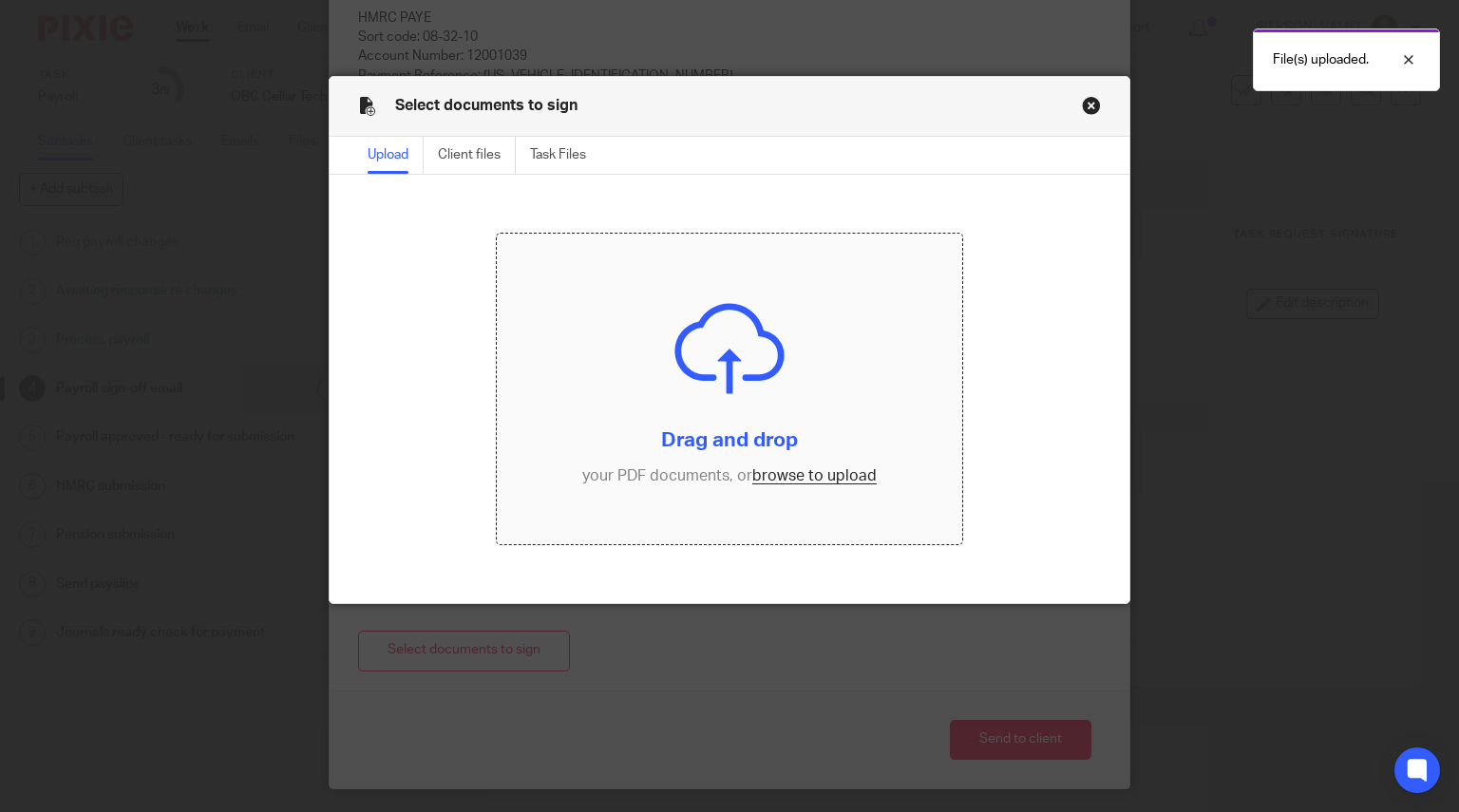
click at [761, 337] on input "file" at bounding box center [730, 389] width 465 height 311
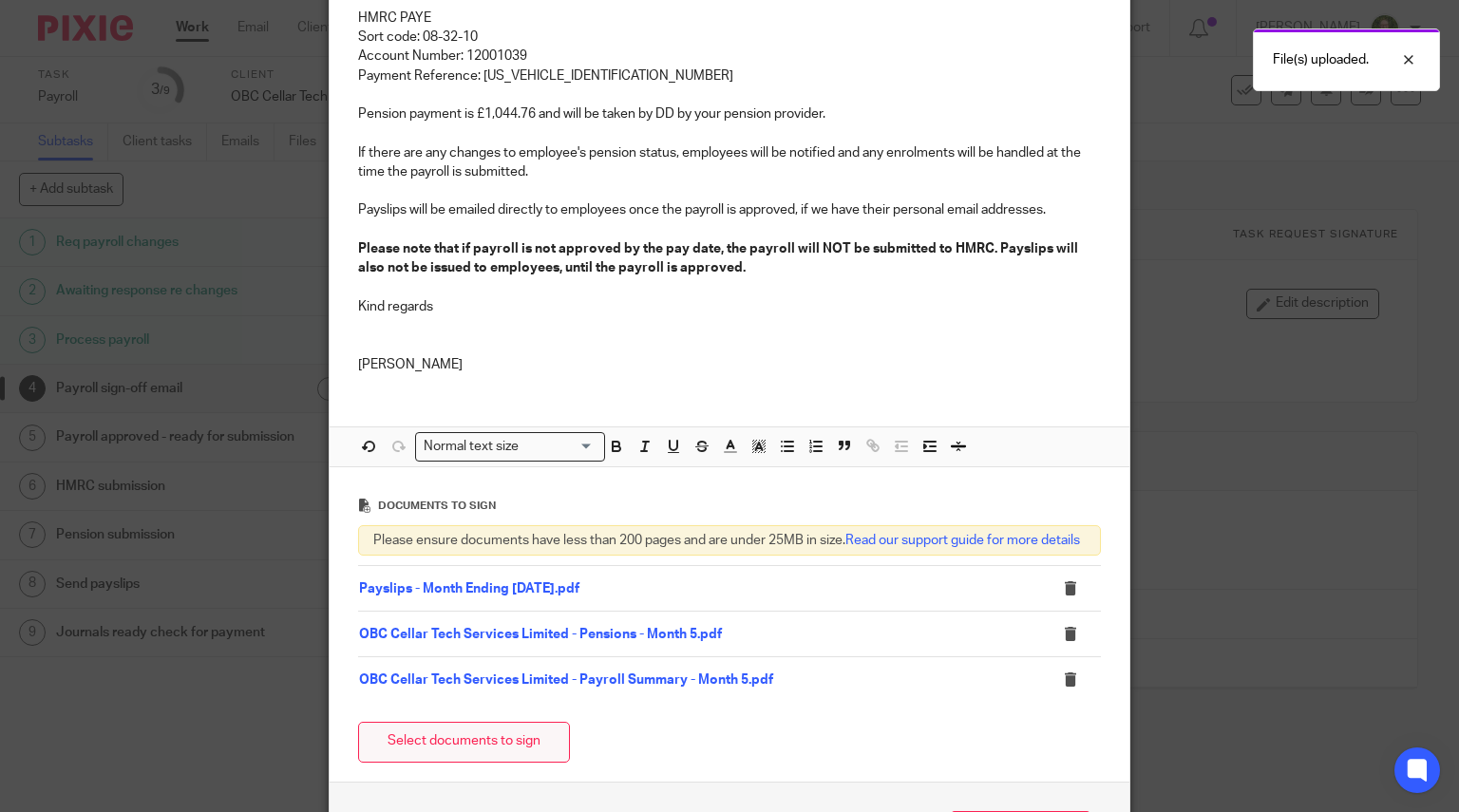
click at [485, 759] on button "Select documents to sign" at bounding box center [464, 742] width 212 height 41
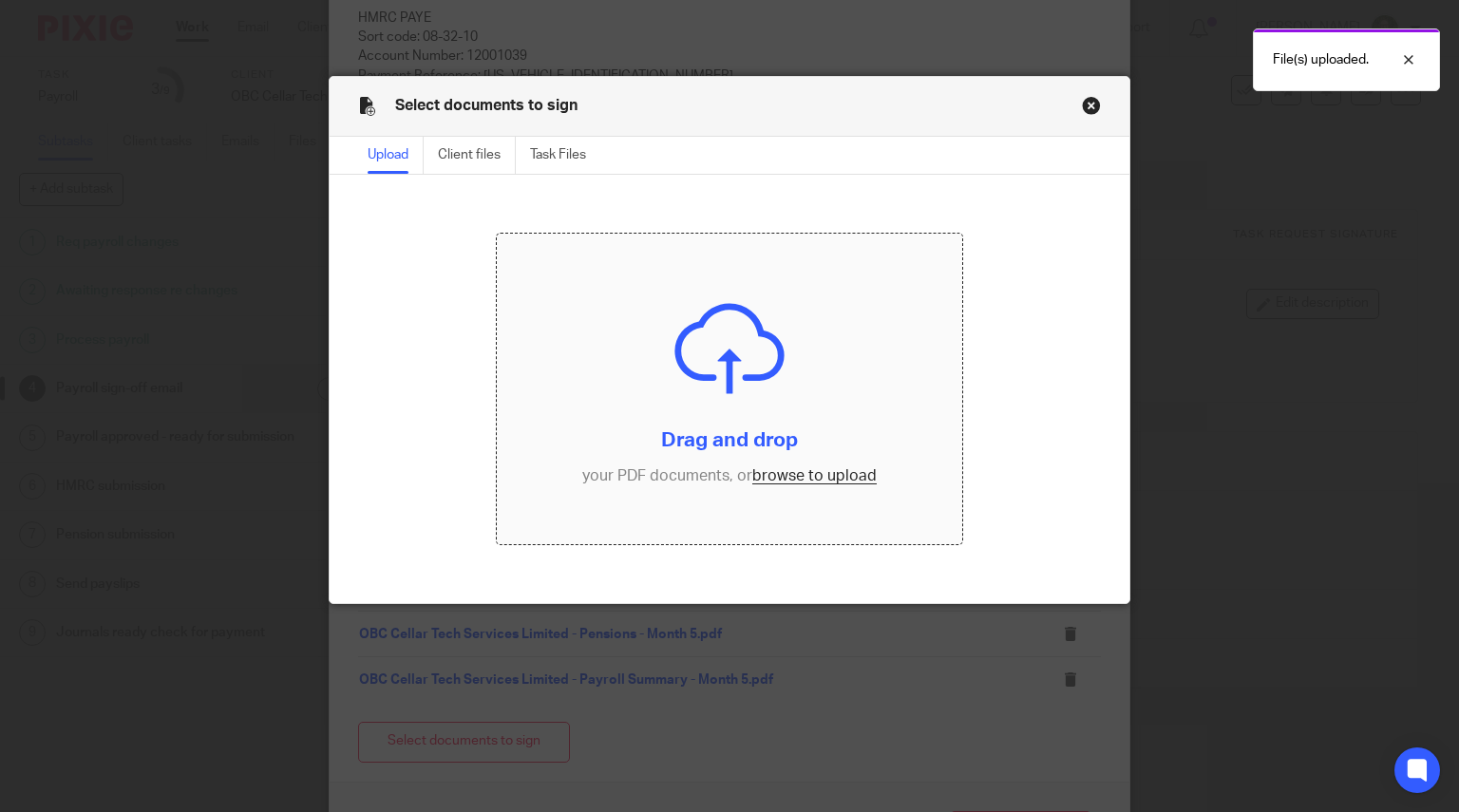
click at [729, 404] on input "file" at bounding box center [730, 389] width 465 height 311
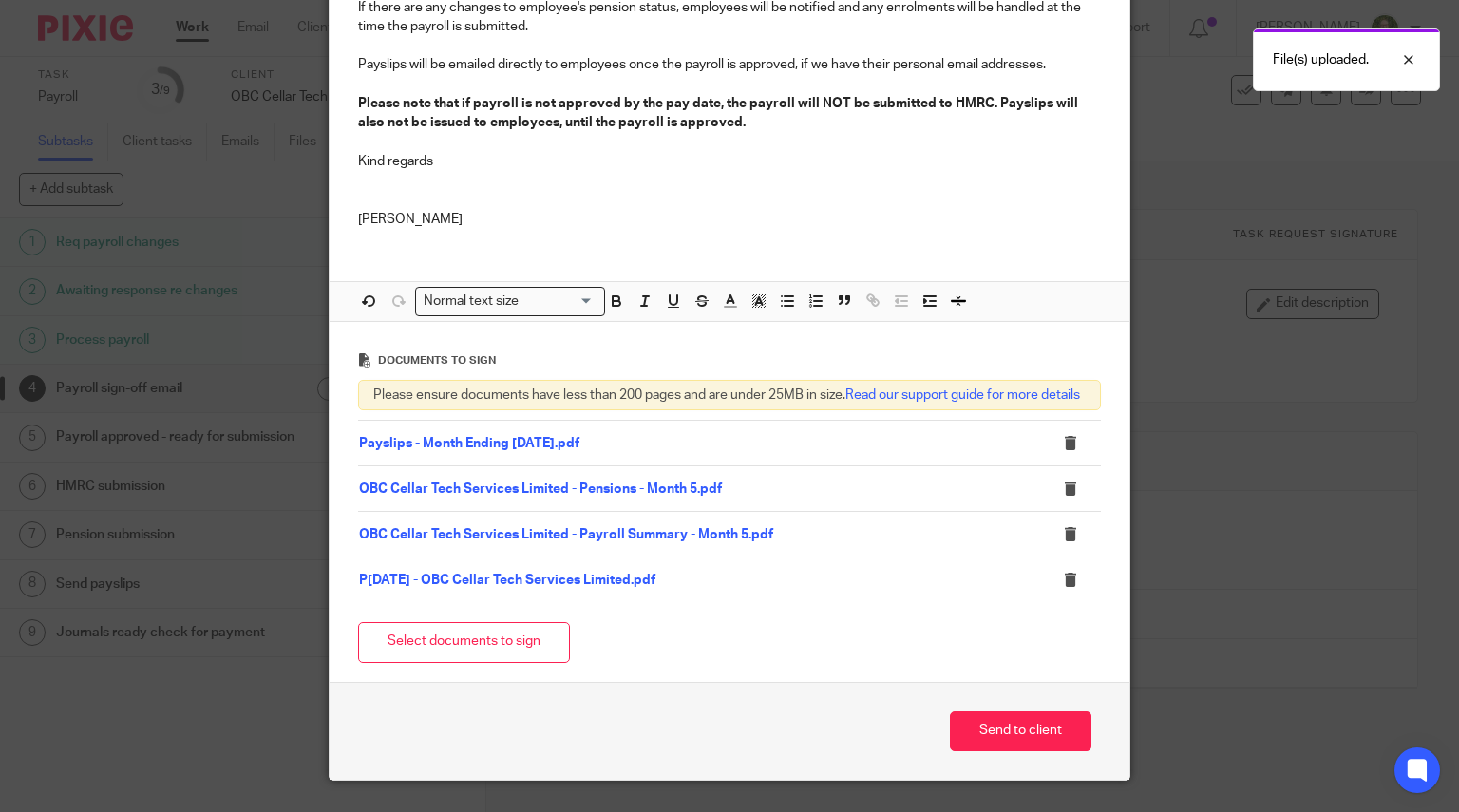
scroll to position [665, 0]
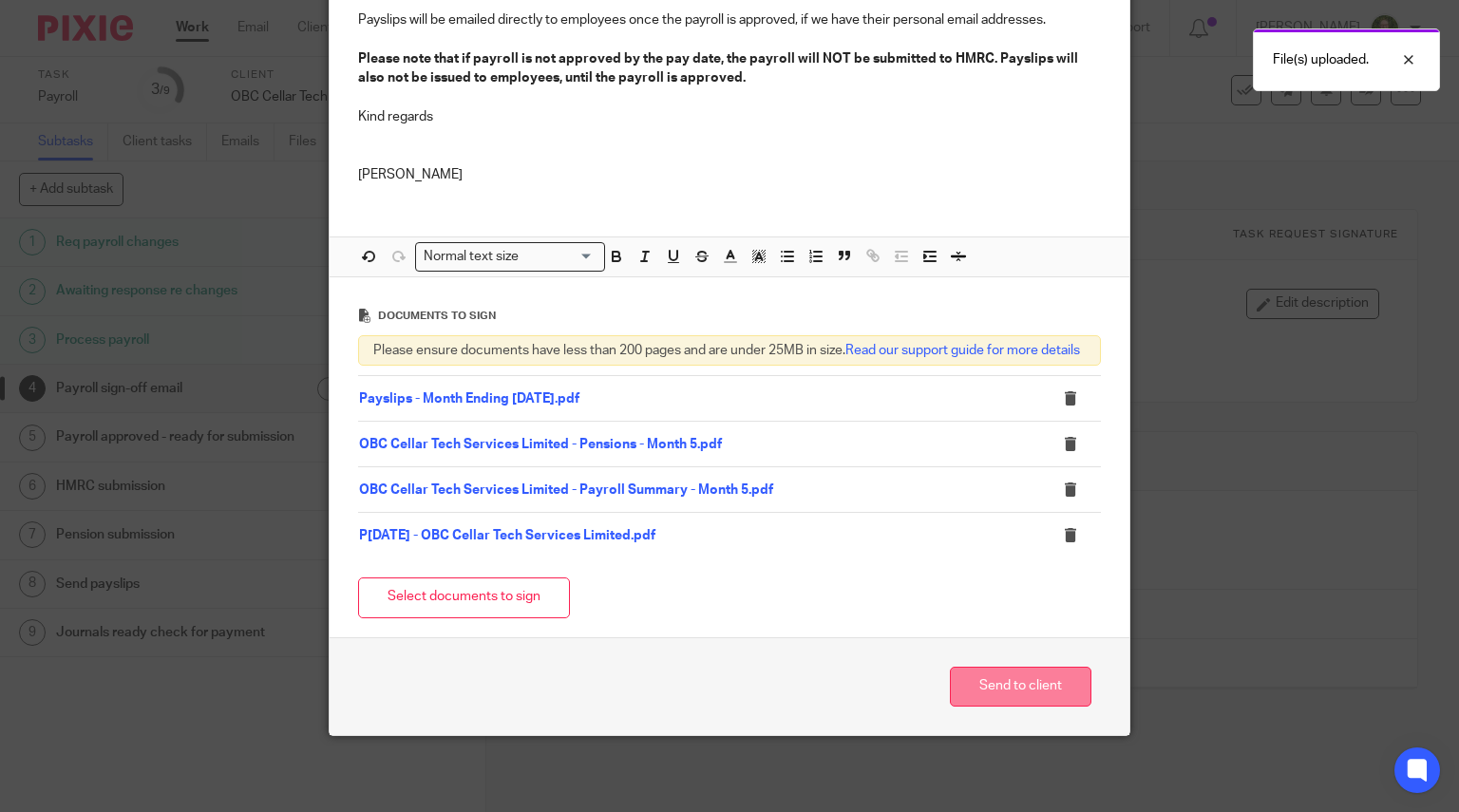
click at [998, 697] on button "Send to client" at bounding box center [1021, 688] width 142 height 41
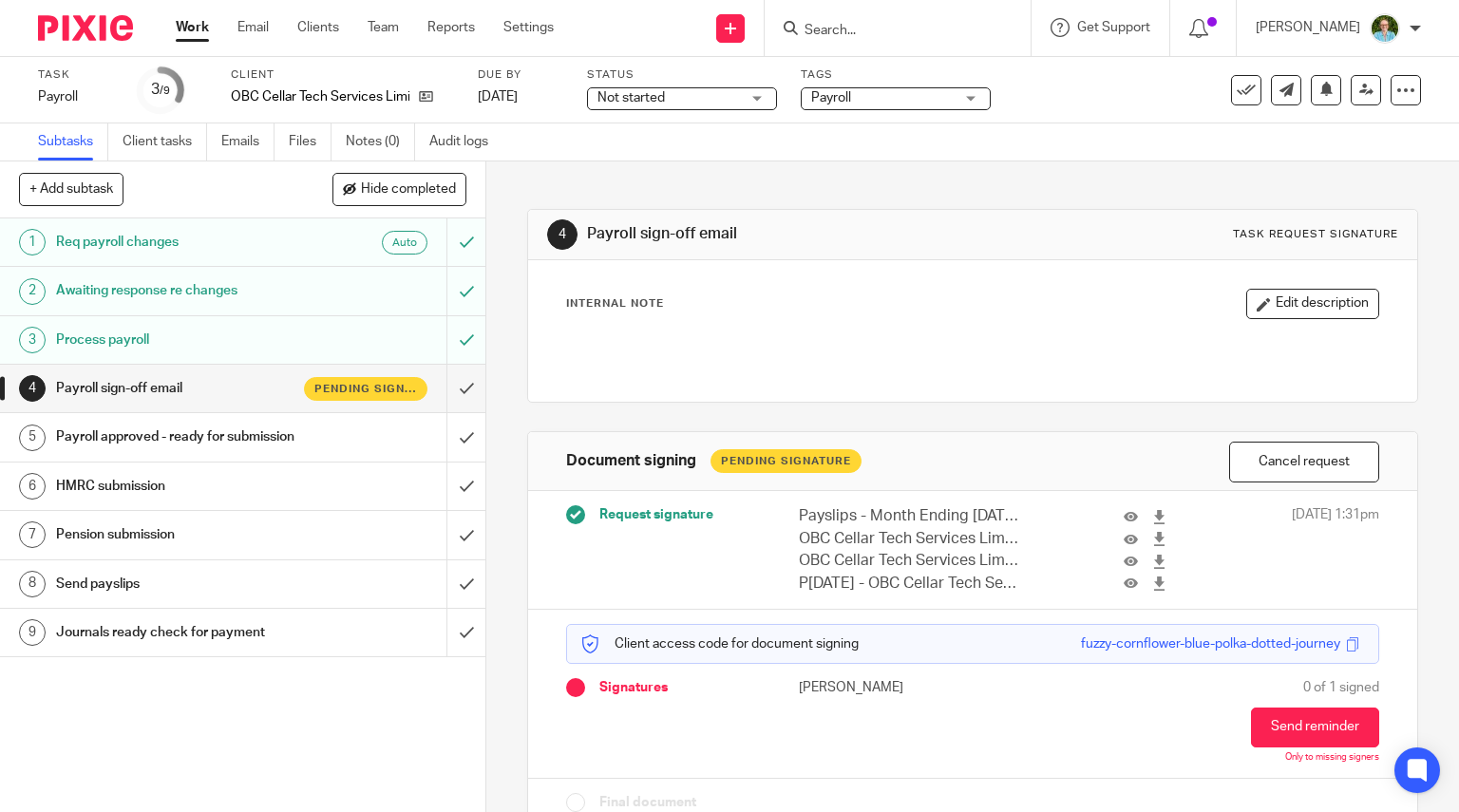
drag, startPoint x: 85, startPoint y: 27, endPoint x: 113, endPoint y: 2, distance: 37.5
click at [85, 27] on img at bounding box center [85, 28] width 95 height 25
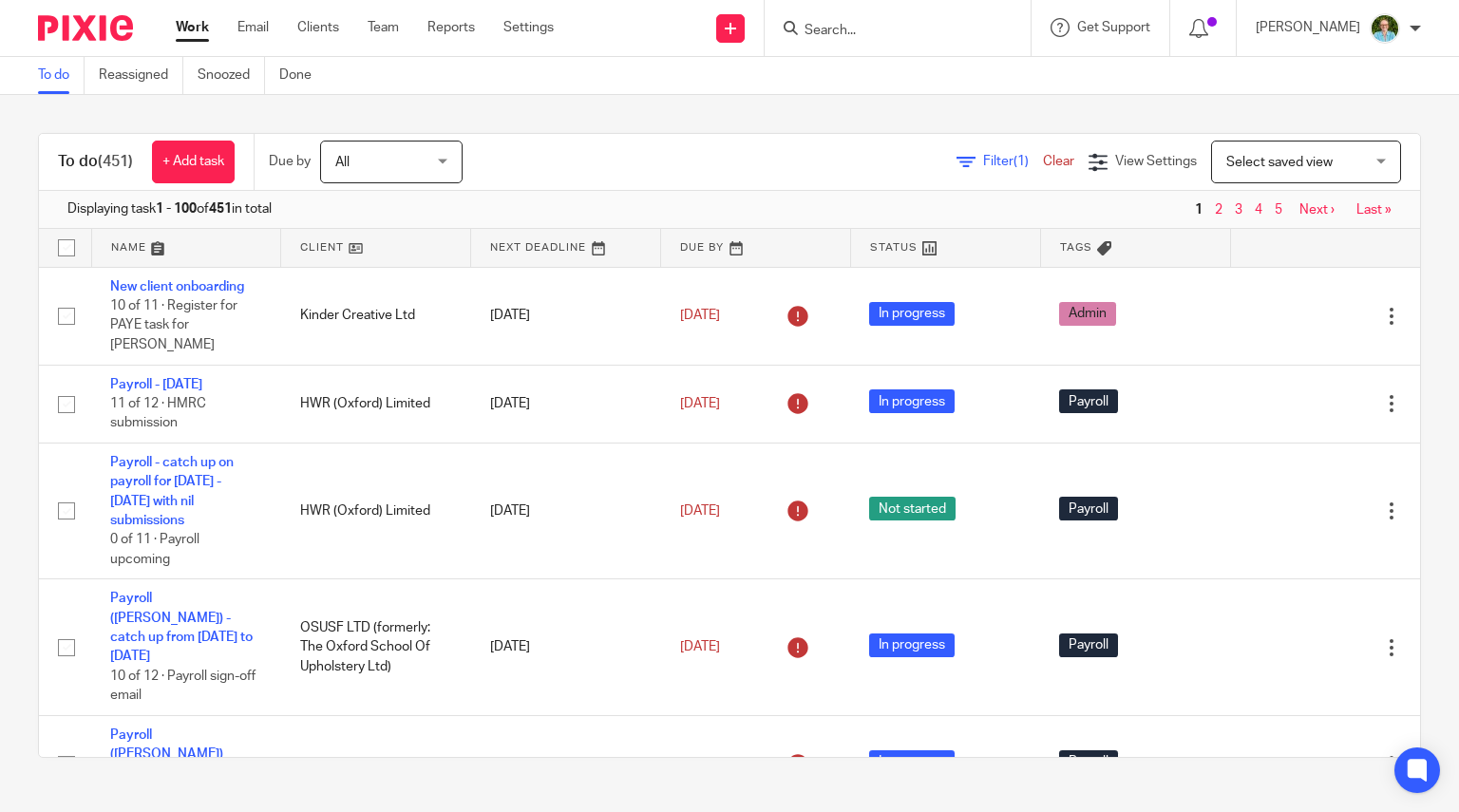
click at [842, 33] on input "Search" at bounding box center [889, 31] width 171 height 17
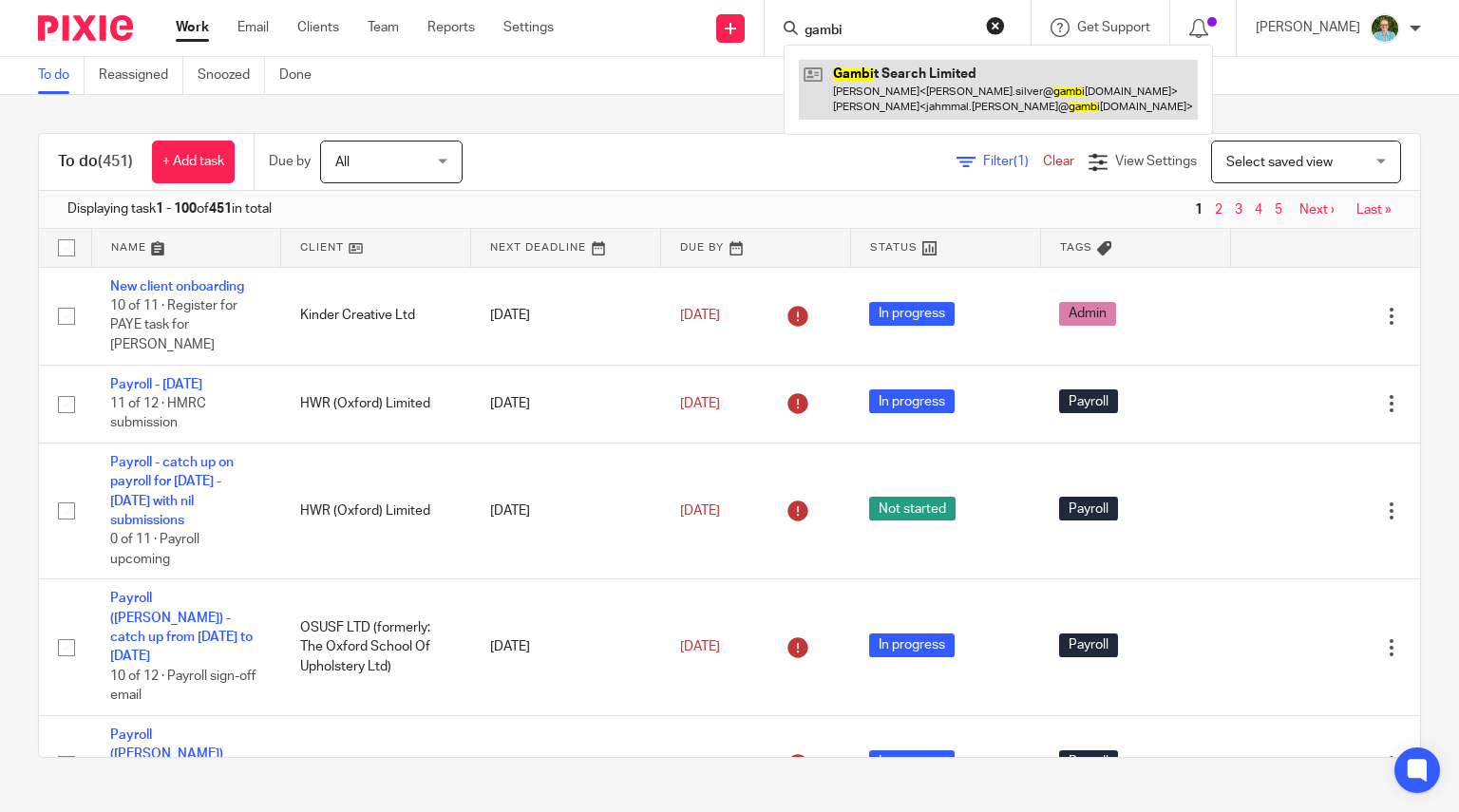
type input "gambi"
click at [869, 66] on link at bounding box center [999, 89] width 399 height 59
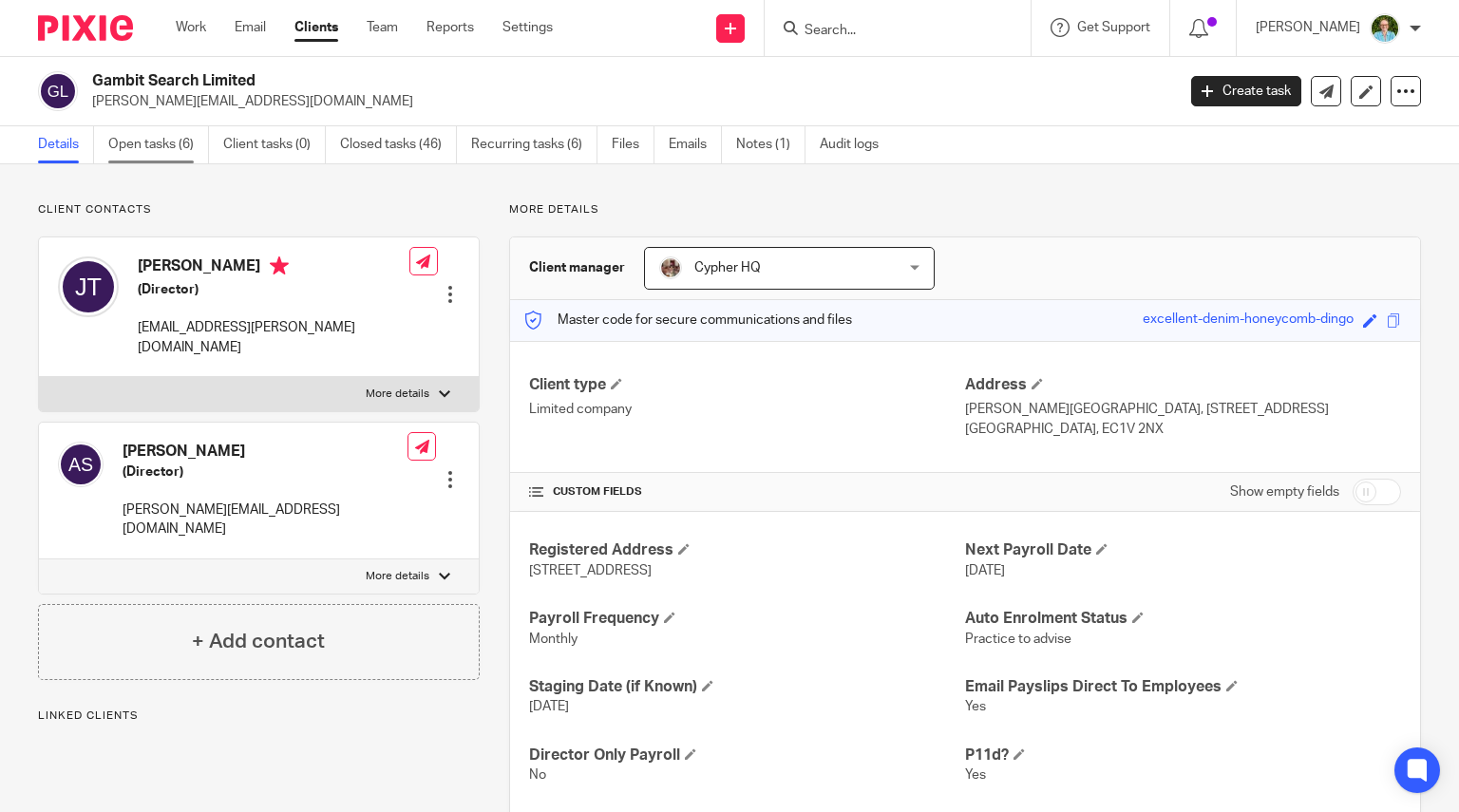
click at [182, 152] on link "Open tasks (6)" at bounding box center [159, 145] width 101 height 37
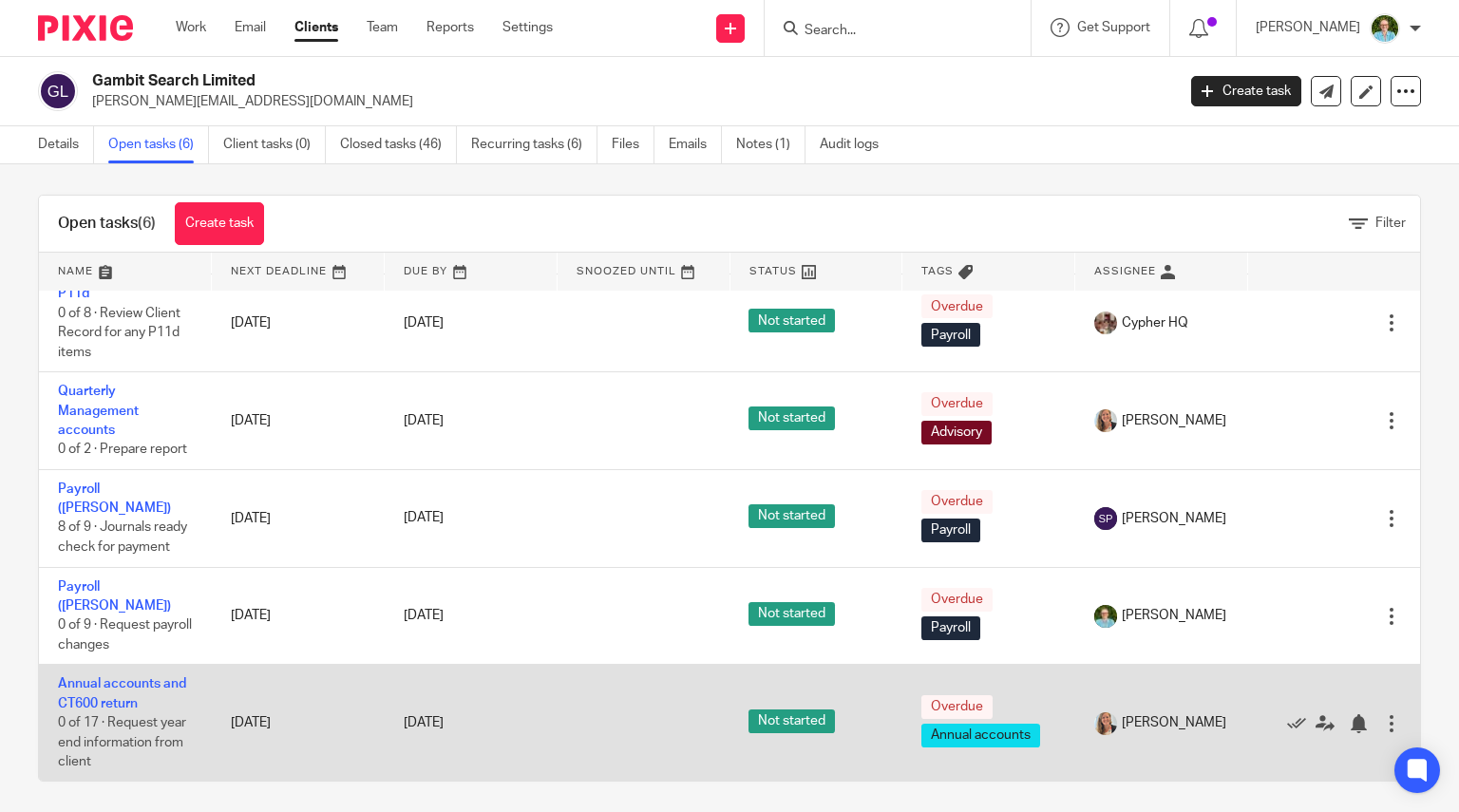
scroll to position [14, 0]
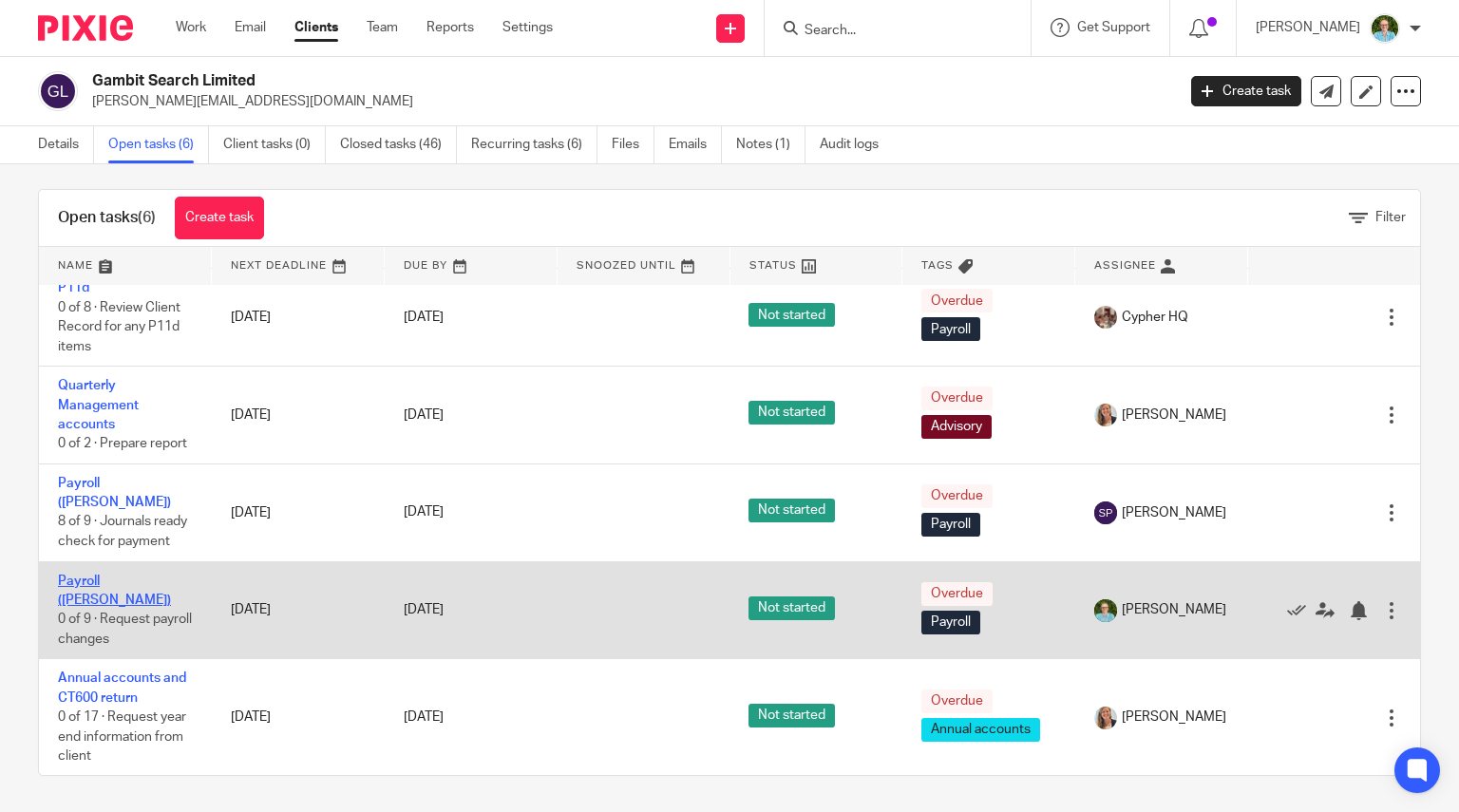
click at [107, 599] on link "Payroll ([PERSON_NAME])" at bounding box center [115, 591] width 113 height 32
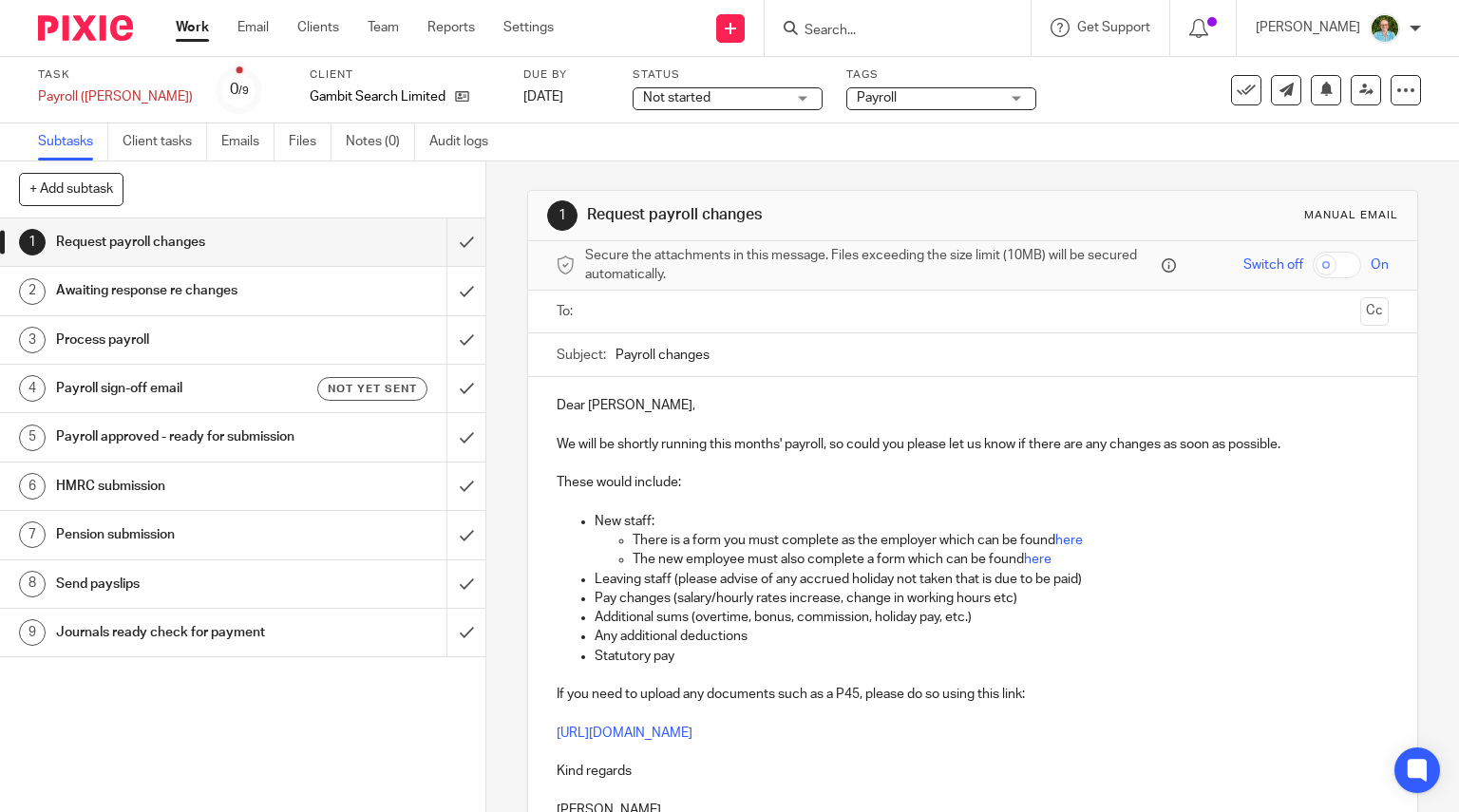
click at [543, 88] on div "Task Payroll ([PERSON_NAME]) Save Payroll ([PERSON_NAME]) 0 /9 Client Gambit Se…" at bounding box center [614, 89] width 1152 height 46
click at [524, 91] on link "[DATE]" at bounding box center [566, 97] width 85 height 20
click at [663, 294] on div at bounding box center [973, 312] width 774 height 43
click at [651, 313] on input "text" at bounding box center [971, 312] width 761 height 21
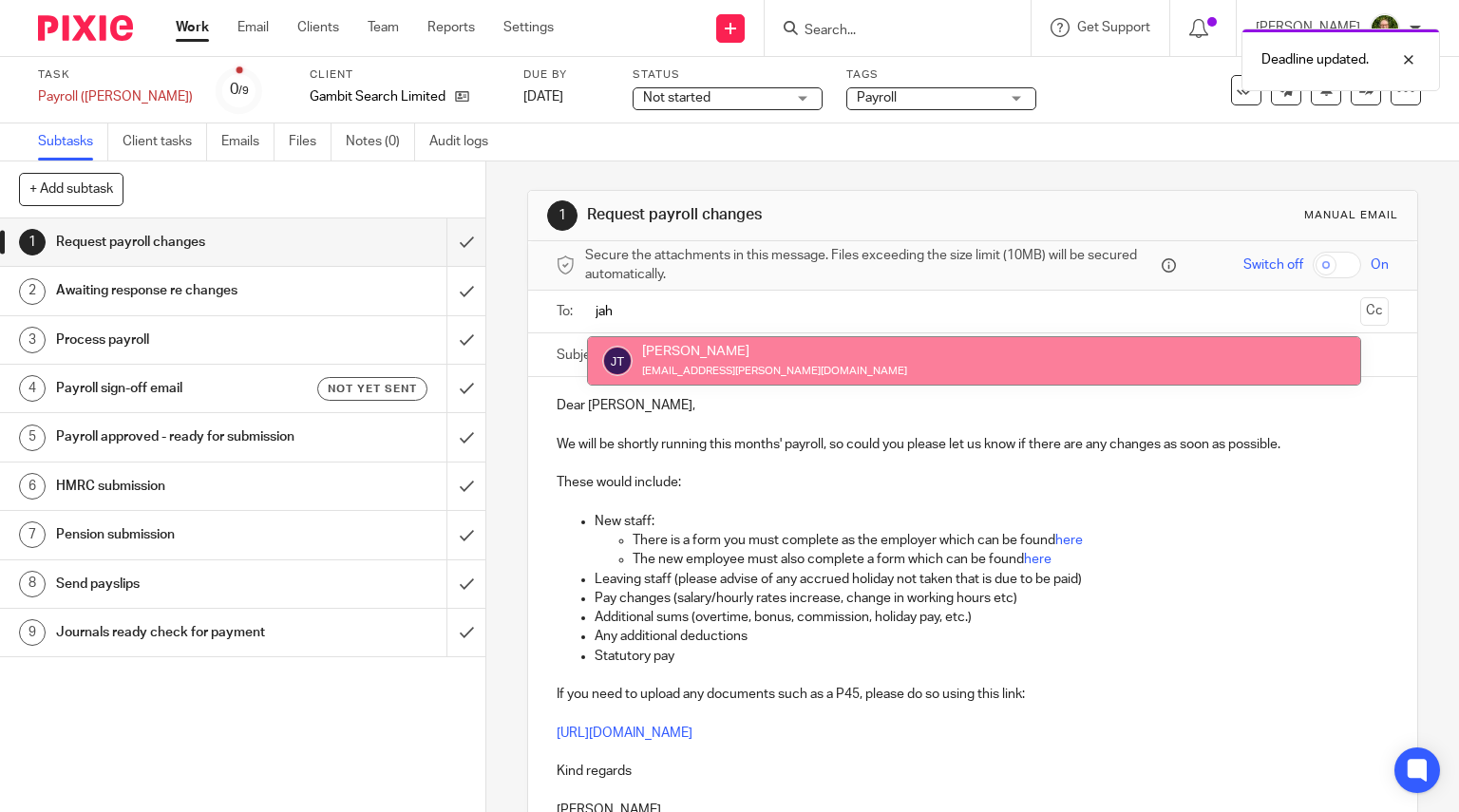
type input "jah"
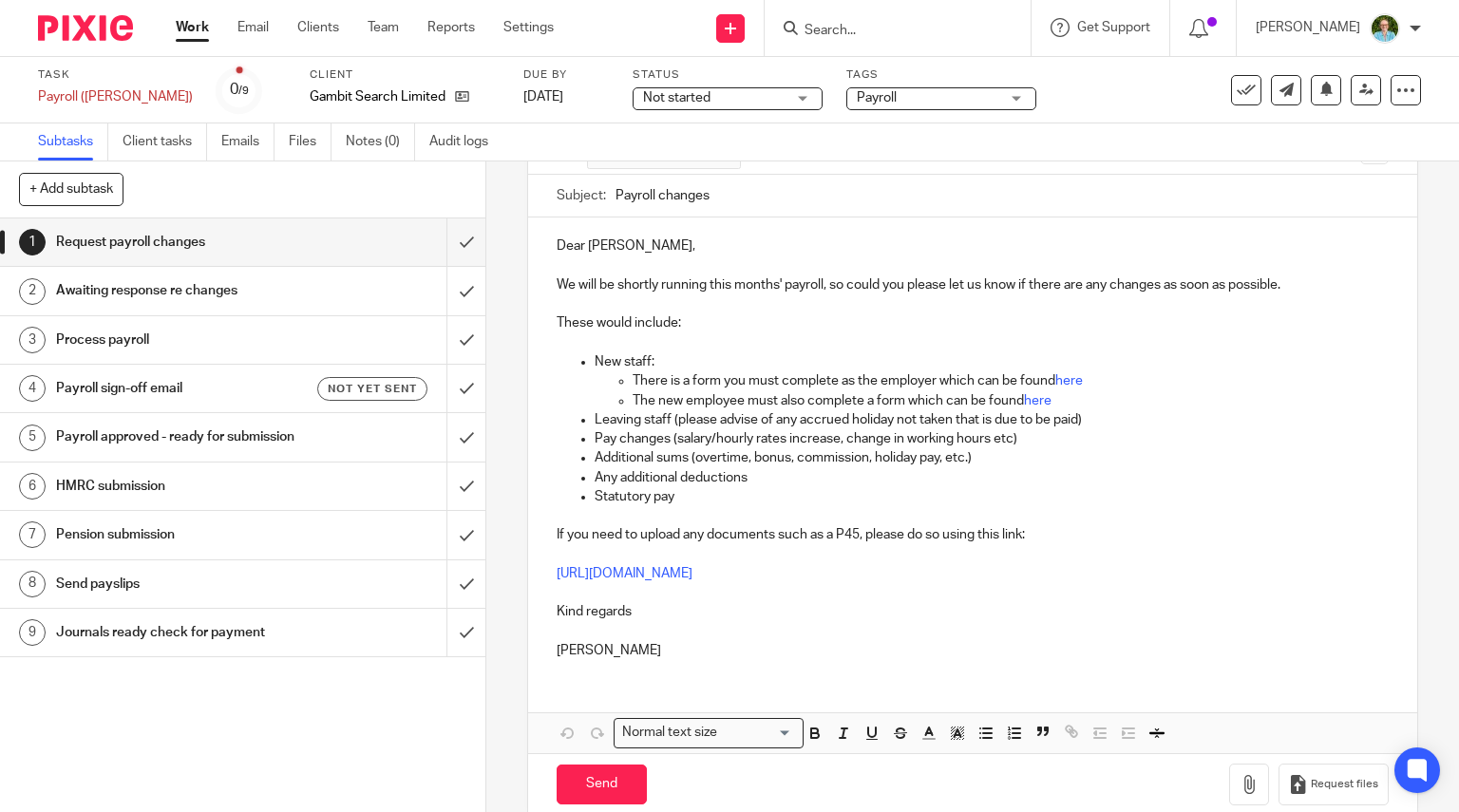
scroll to position [192, 0]
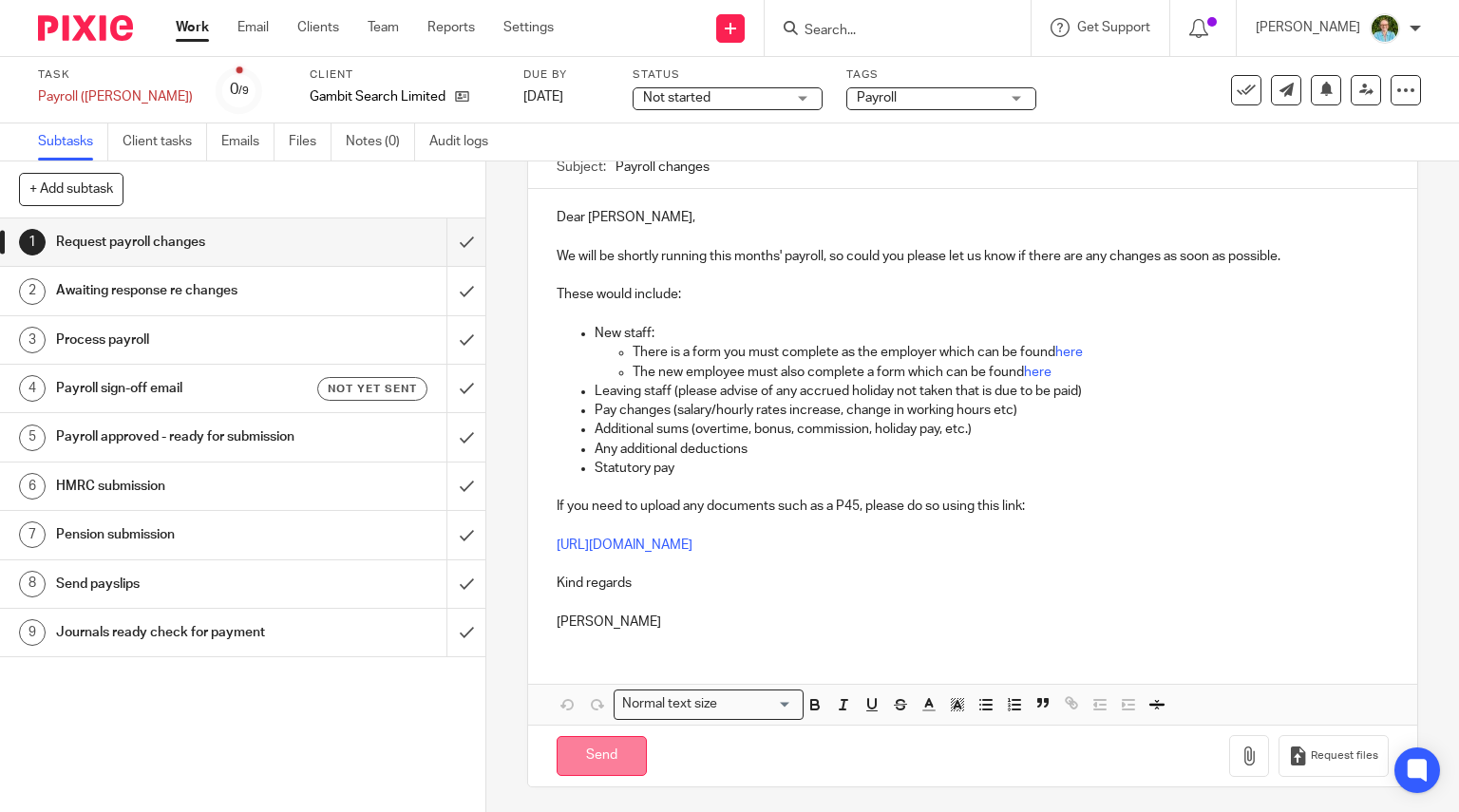
click at [589, 766] on input "Send" at bounding box center [601, 757] width 90 height 41
type input "Sent"
